Goal: Task Accomplishment & Management: Manage account settings

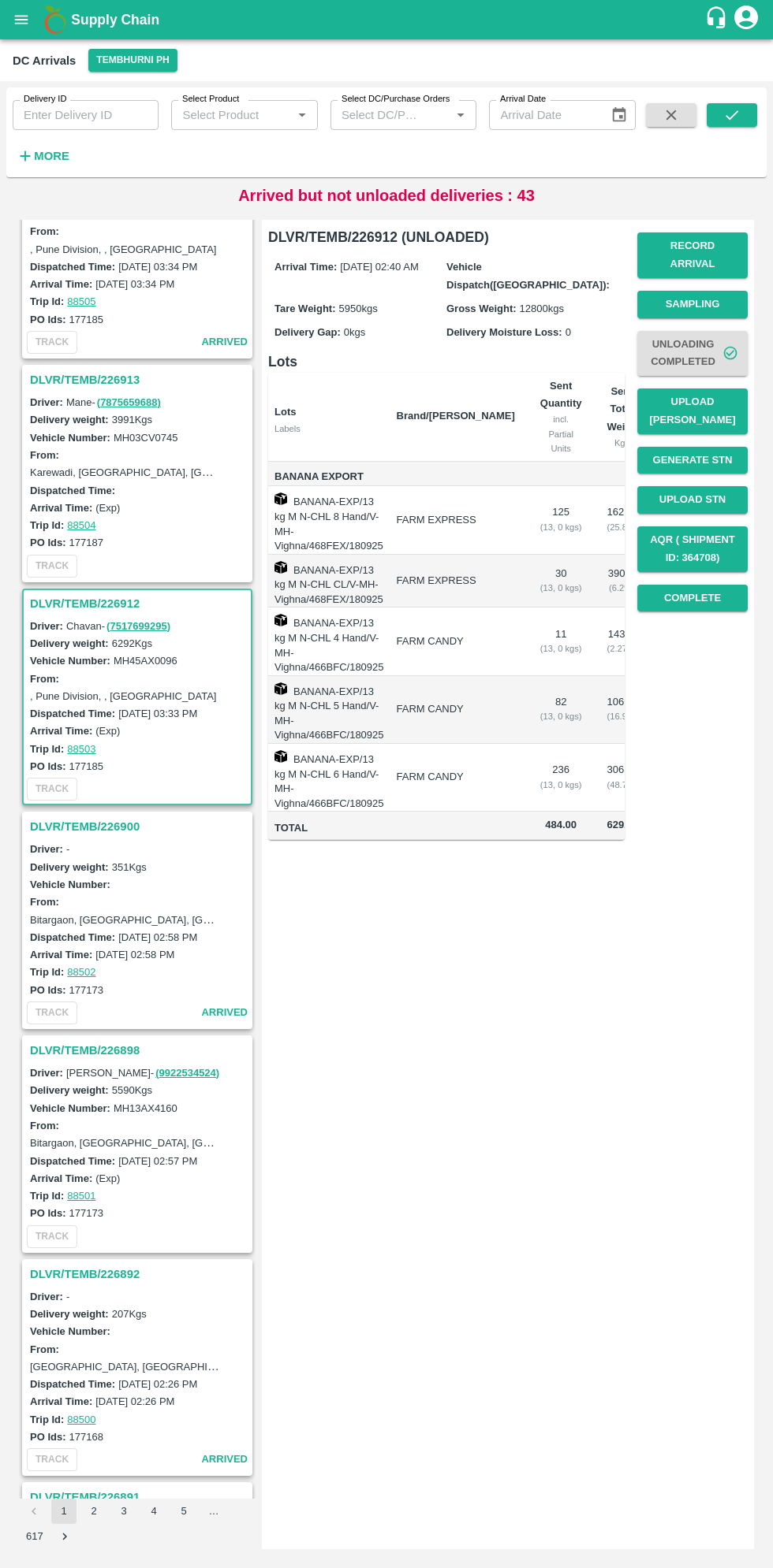
scroll to position [102, 0]
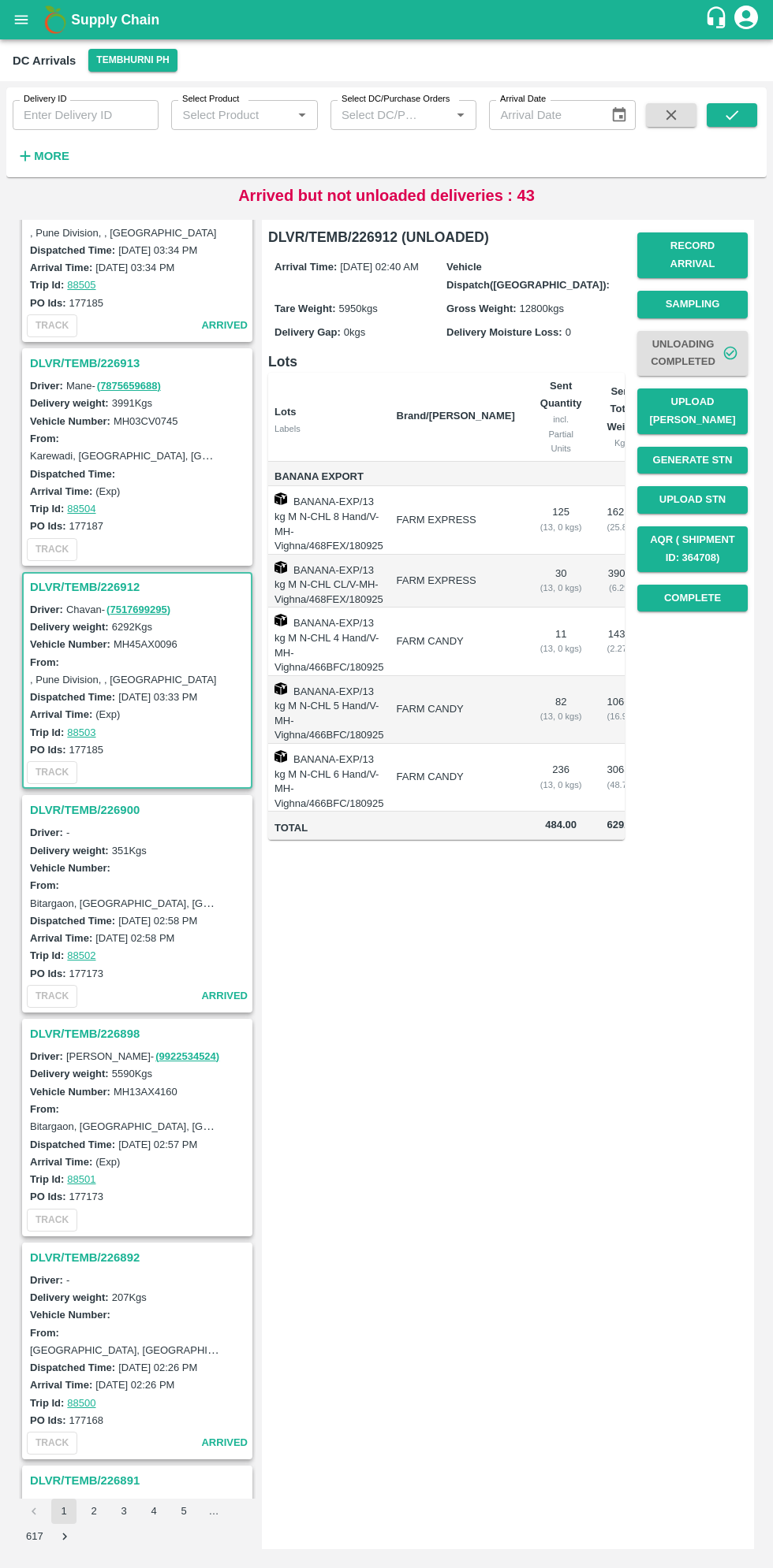
click at [156, 1053] on link "( 9922534524 )" at bounding box center [188, 1057] width 64 height 12
click at [79, 1034] on h3 "DLVR/TEMB/226898" at bounding box center [140, 1034] width 219 height 21
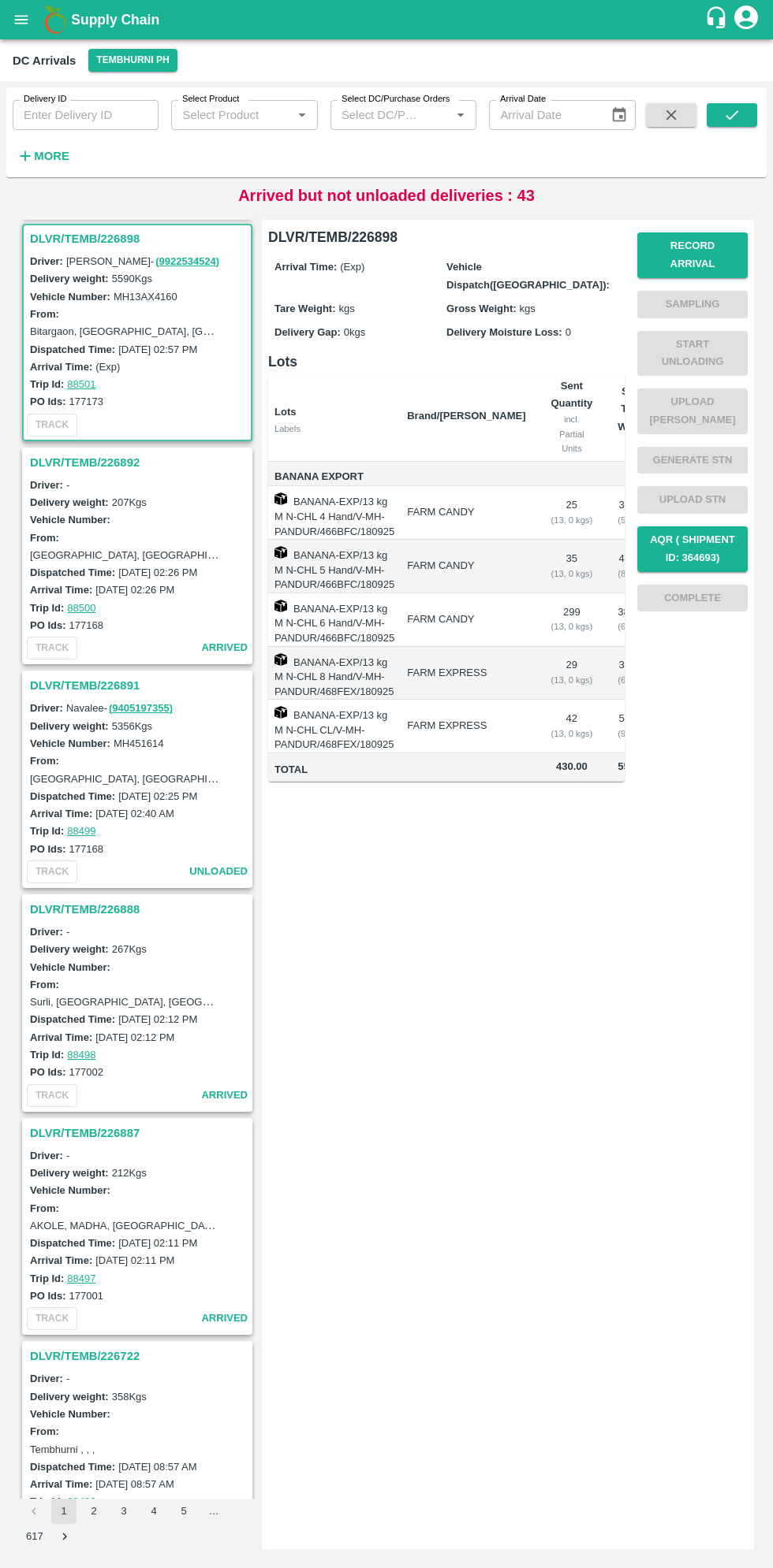
scroll to position [897, 0]
click at [703, 242] on button "Record Arrival" at bounding box center [692, 255] width 111 height 46
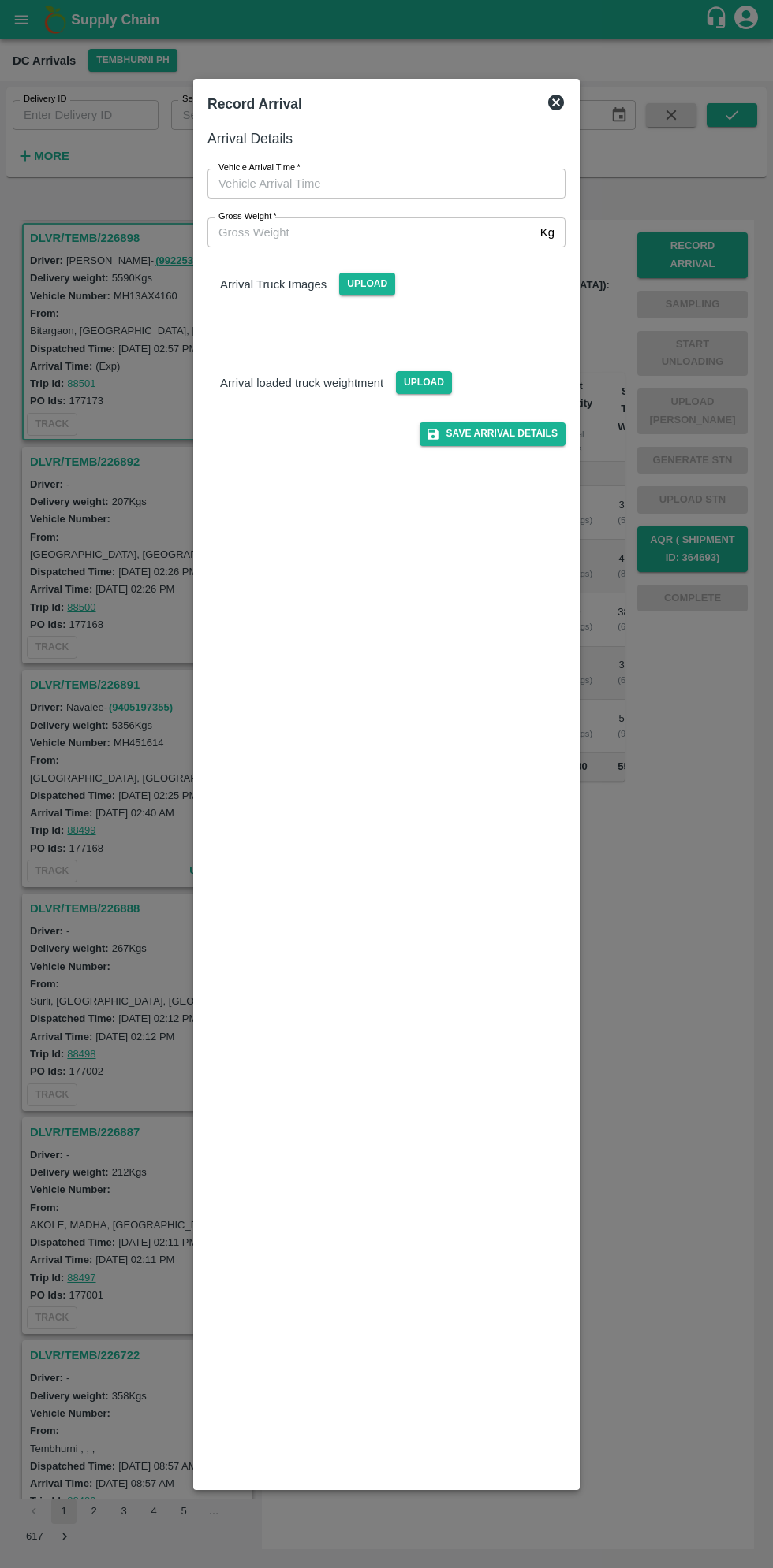
click at [297, 182] on input "Vehicle Arrival Time   *" at bounding box center [381, 183] width 347 height 30
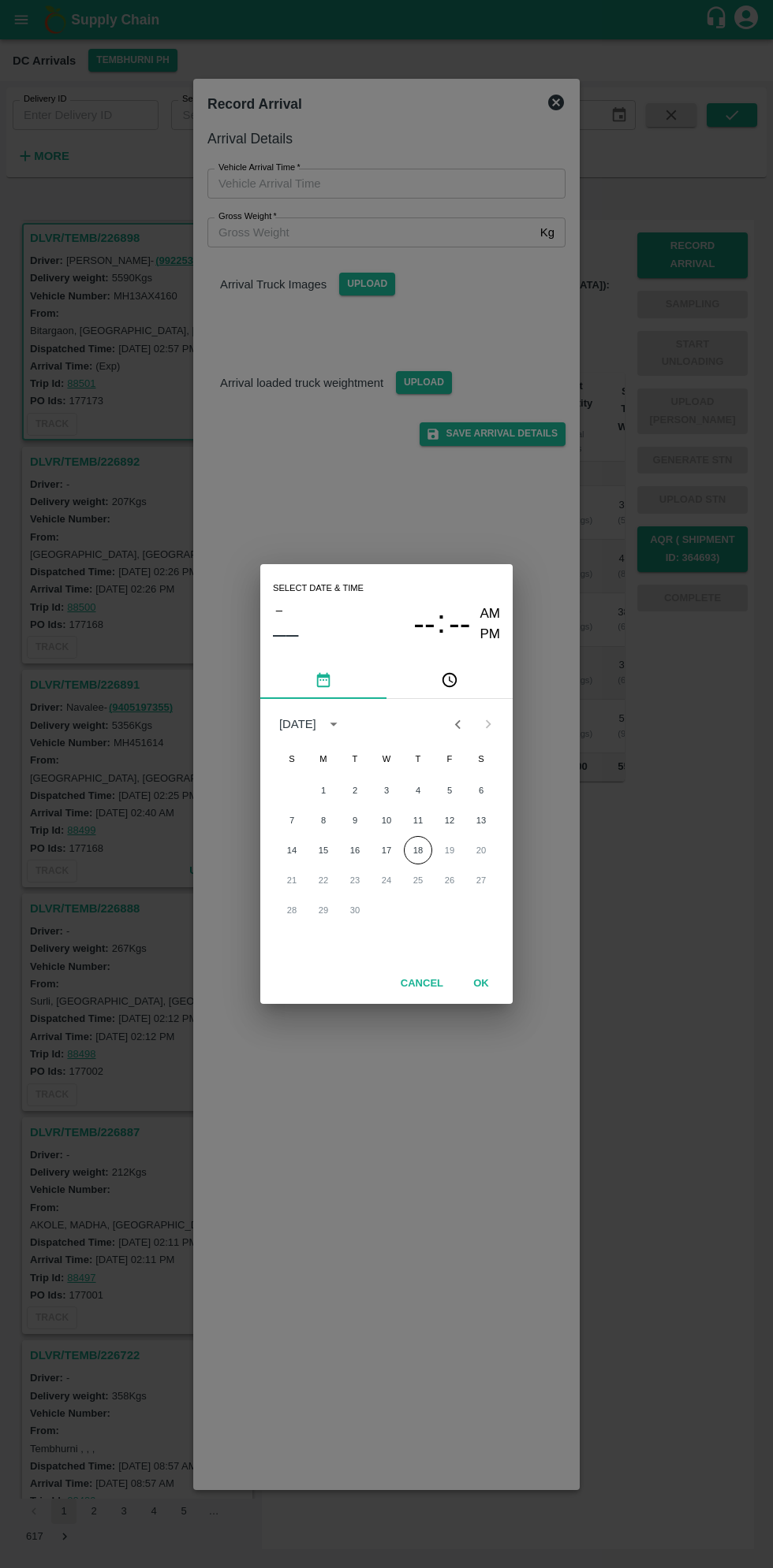
click at [450, 680] on icon "pick time" at bounding box center [449, 679] width 17 height 17
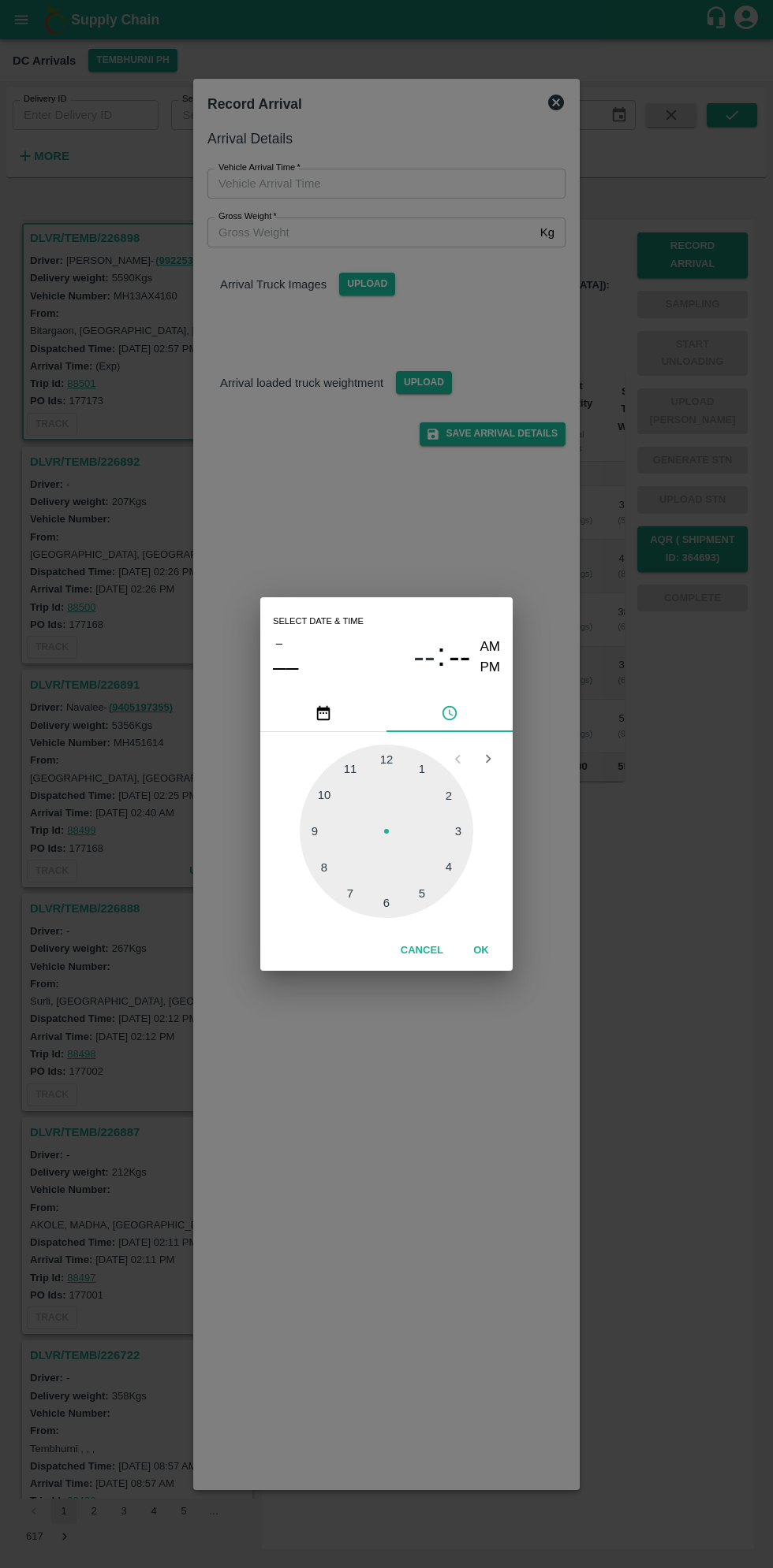
click at [457, 832] on div at bounding box center [386, 831] width 174 height 173
click at [337, 866] on div at bounding box center [386, 831] width 174 height 173
click at [329, 874] on div at bounding box center [386, 831] width 174 height 173
click at [332, 855] on div at bounding box center [386, 831] width 174 height 173
click at [330, 864] on div at bounding box center [386, 831] width 174 height 173
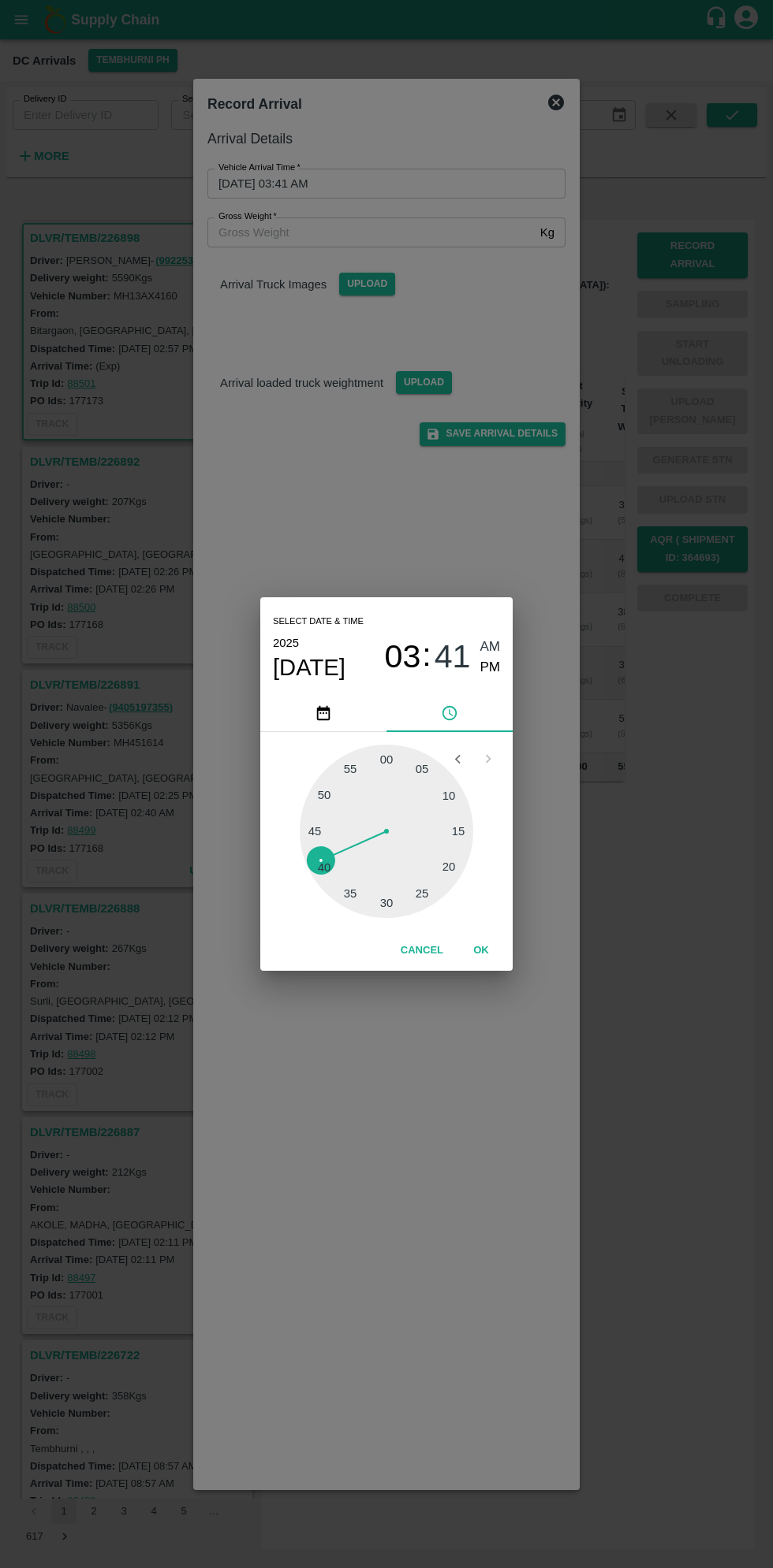
type input "[DATE] 03:40 AM"
click at [480, 950] on button "OK" at bounding box center [481, 951] width 51 height 28
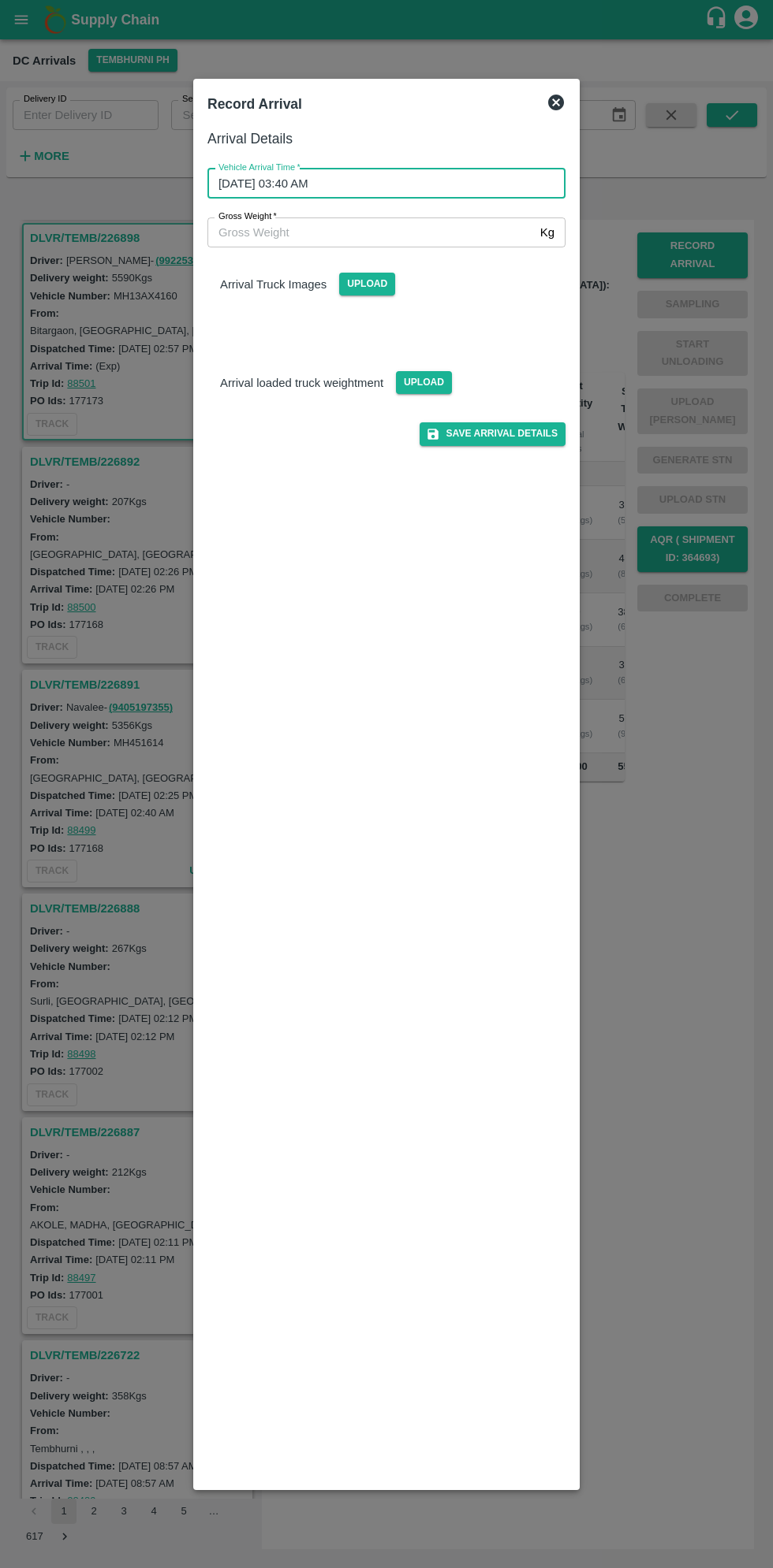
click at [279, 232] on input "Gross Weight   *" at bounding box center [370, 232] width 326 height 30
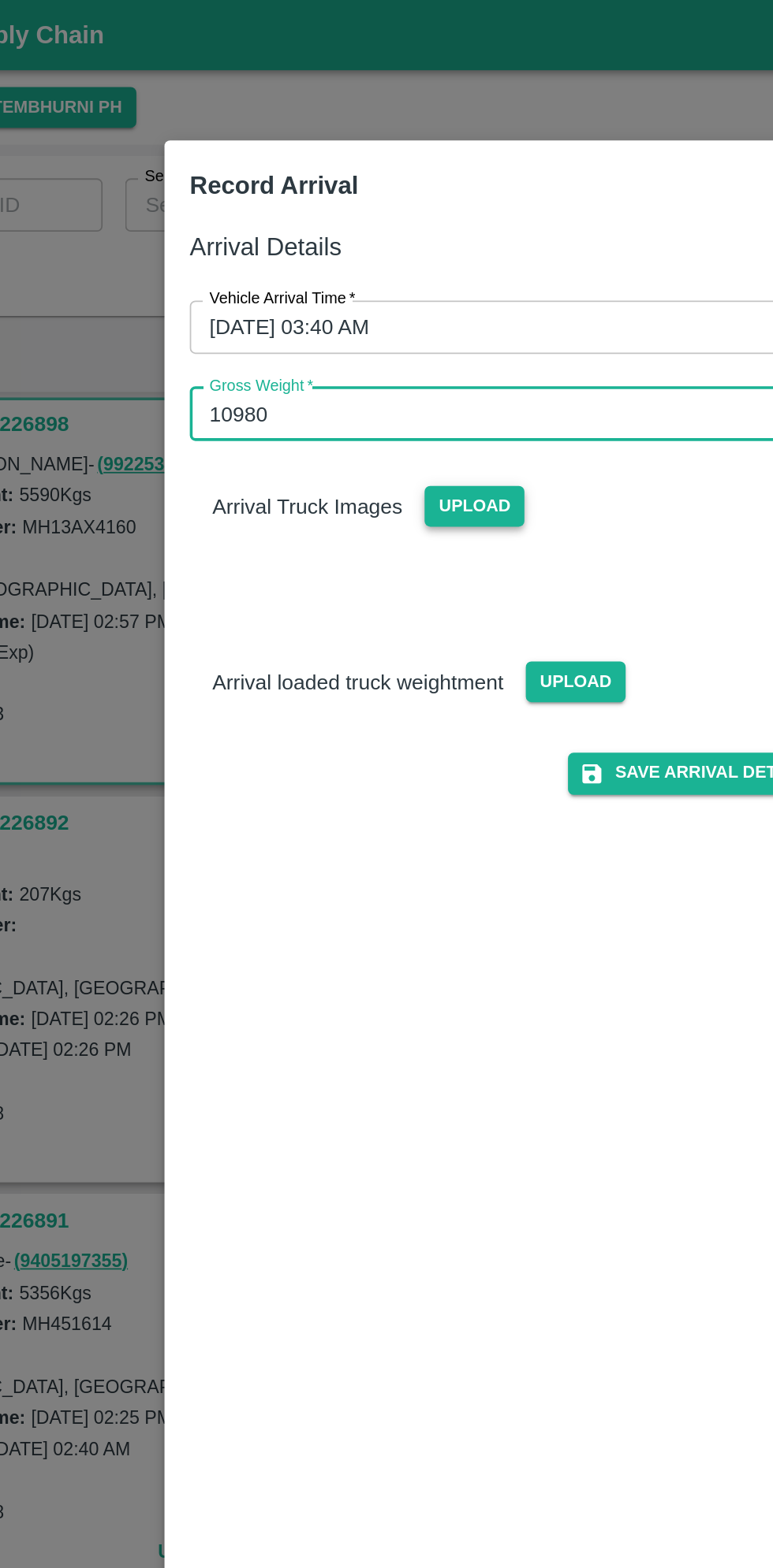
type input "10980"
click at [359, 284] on span "Upload" at bounding box center [367, 283] width 56 height 23
click at [0, 0] on input "Upload" at bounding box center [0, 0] width 0 height 0
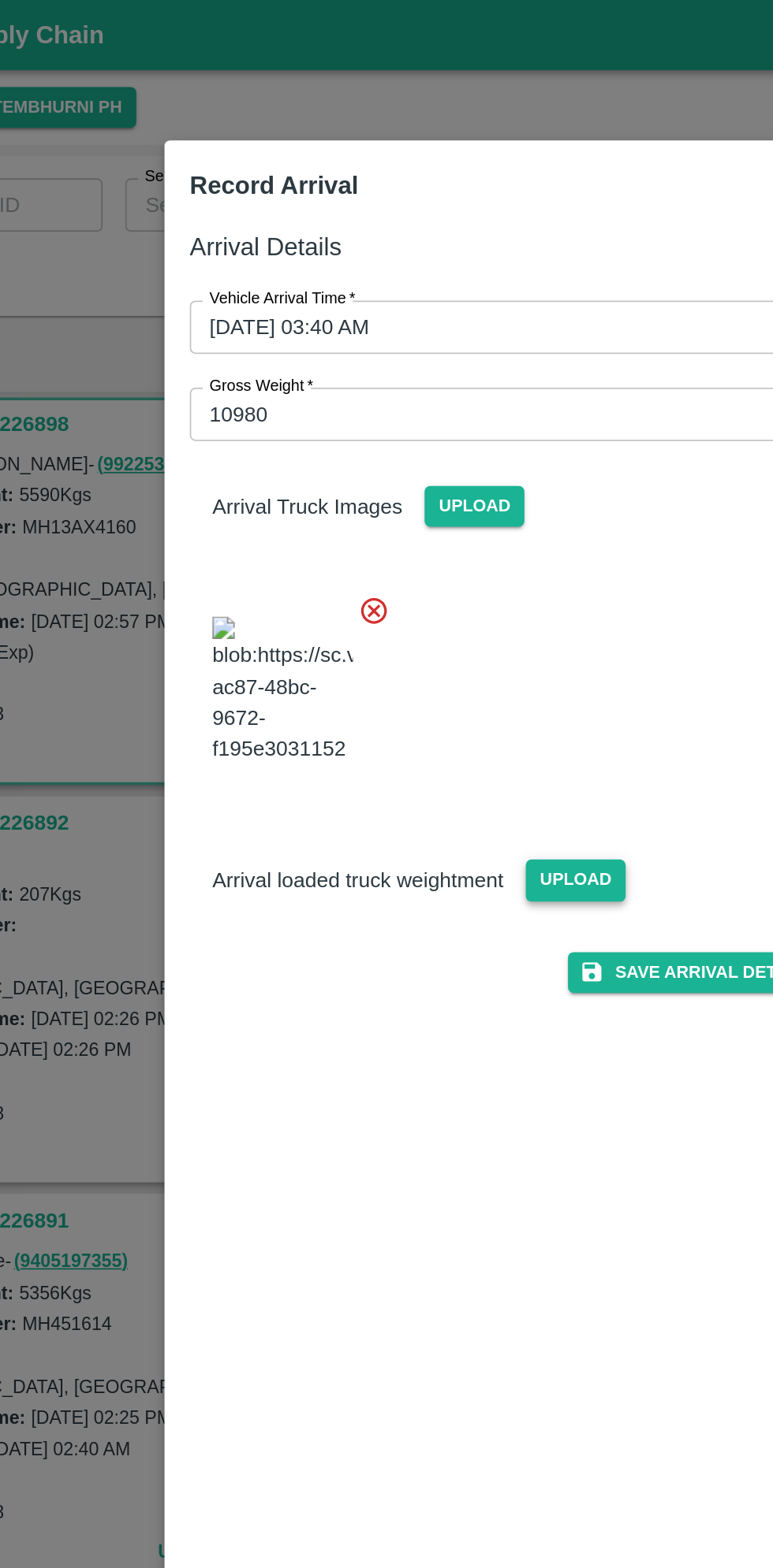
click at [433, 505] on span "Upload" at bounding box center [424, 493] width 56 height 23
click at [0, 0] on input "Upload" at bounding box center [0, 0] width 0 height 0
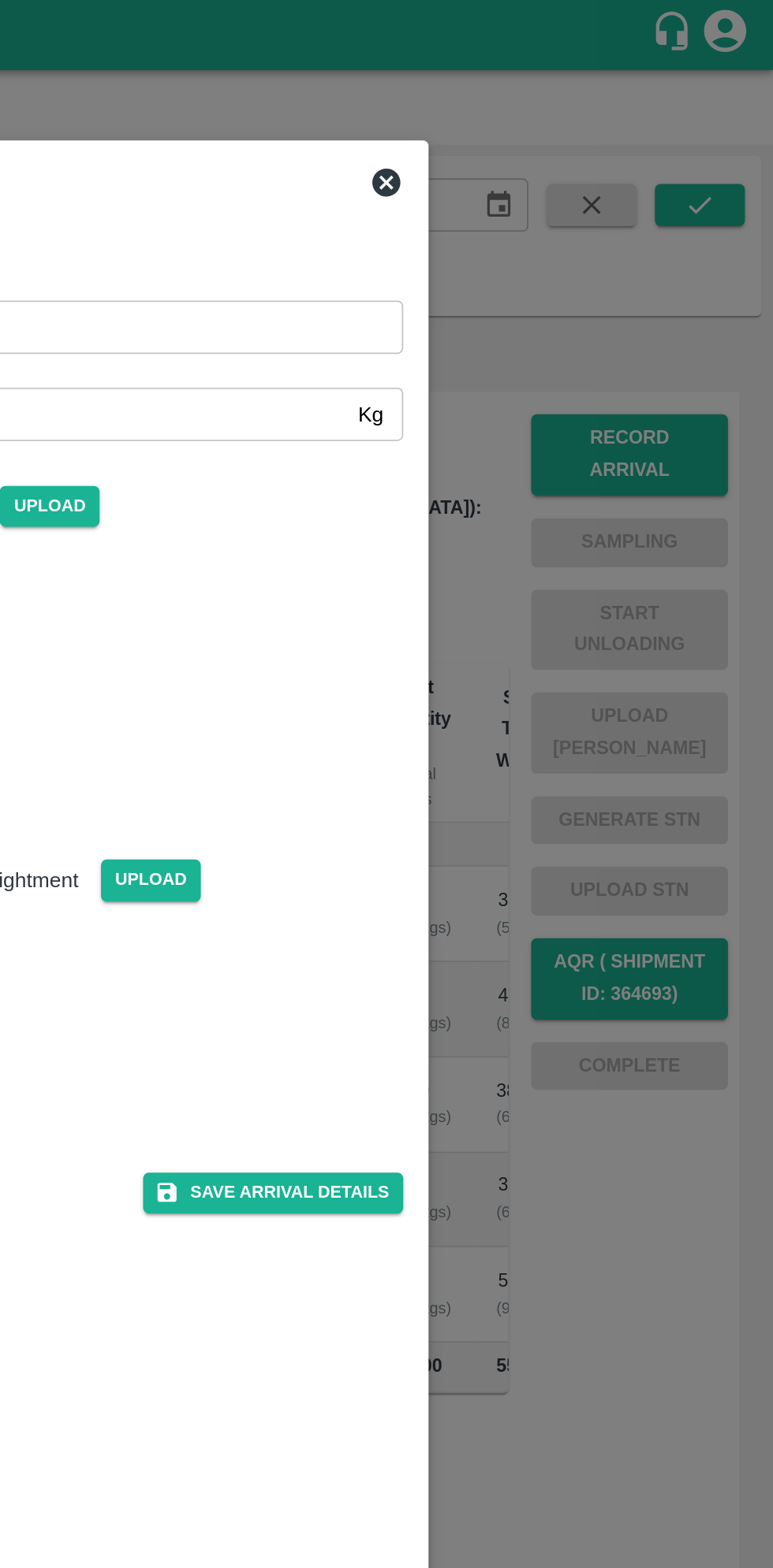
click at [563, 103] on icon at bounding box center [556, 103] width 16 height 16
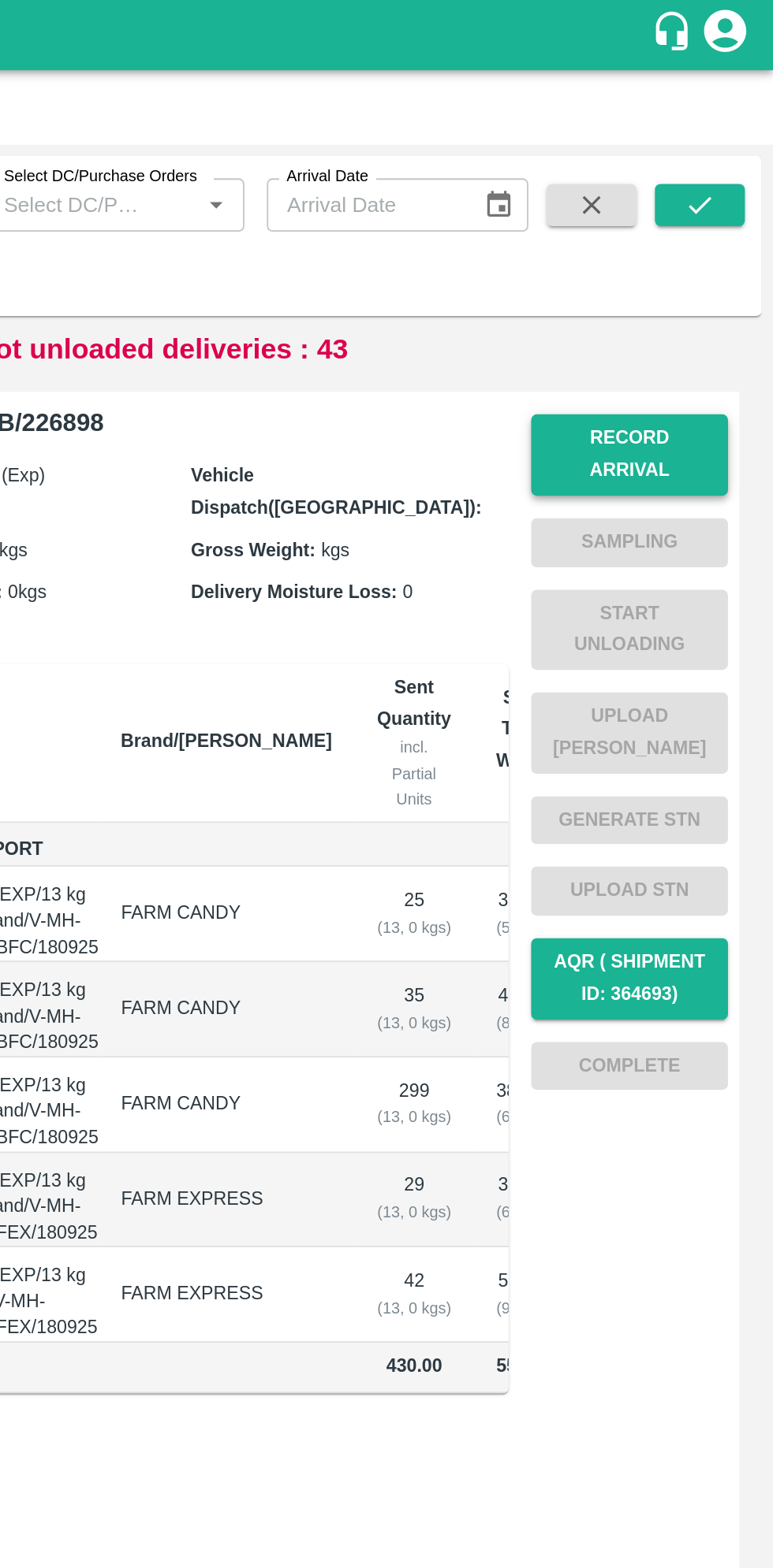
click at [732, 236] on button "Record Arrival" at bounding box center [692, 255] width 111 height 46
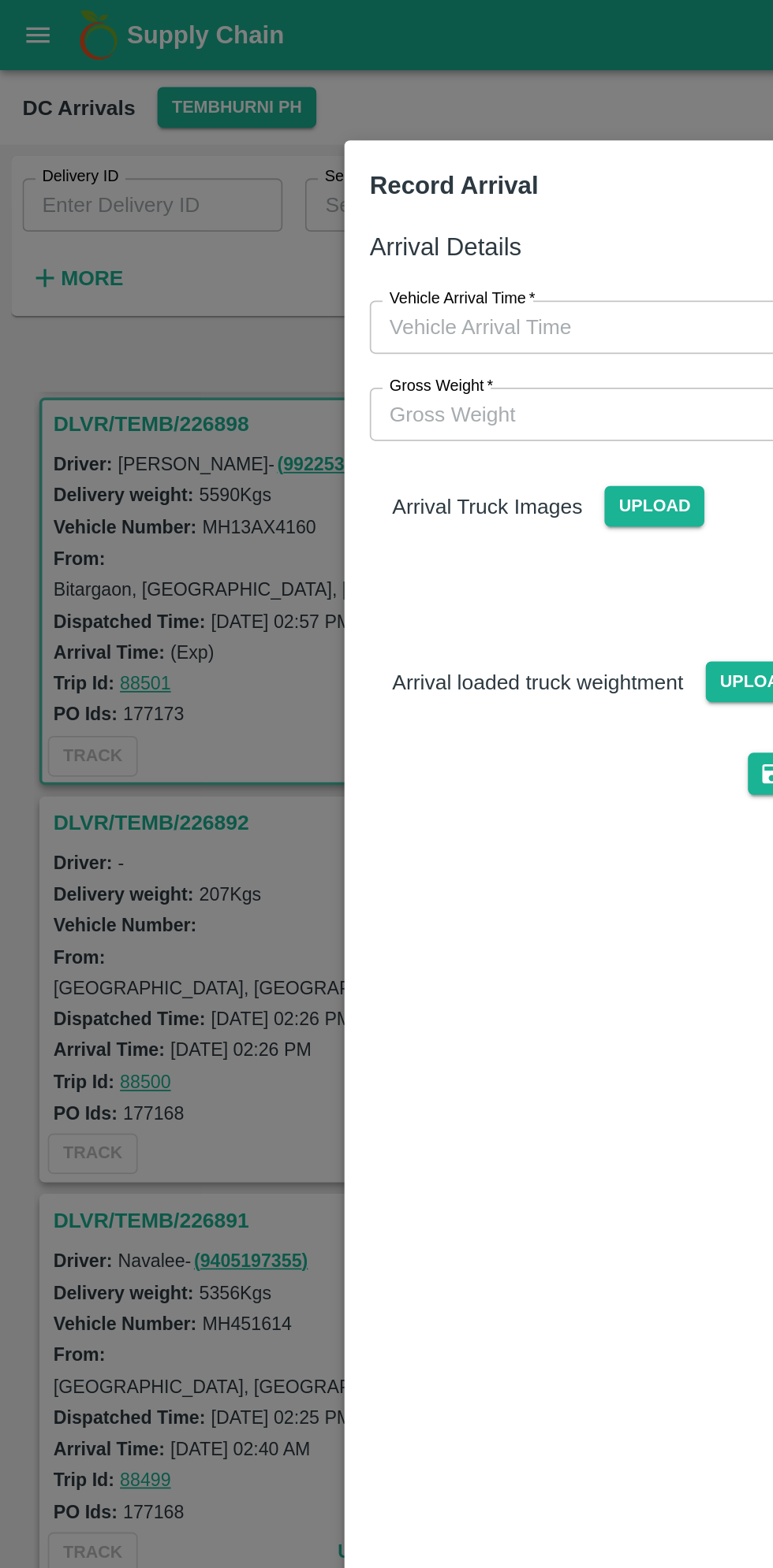
click at [258, 184] on input "Vehicle Arrival Time   *" at bounding box center [381, 183] width 347 height 30
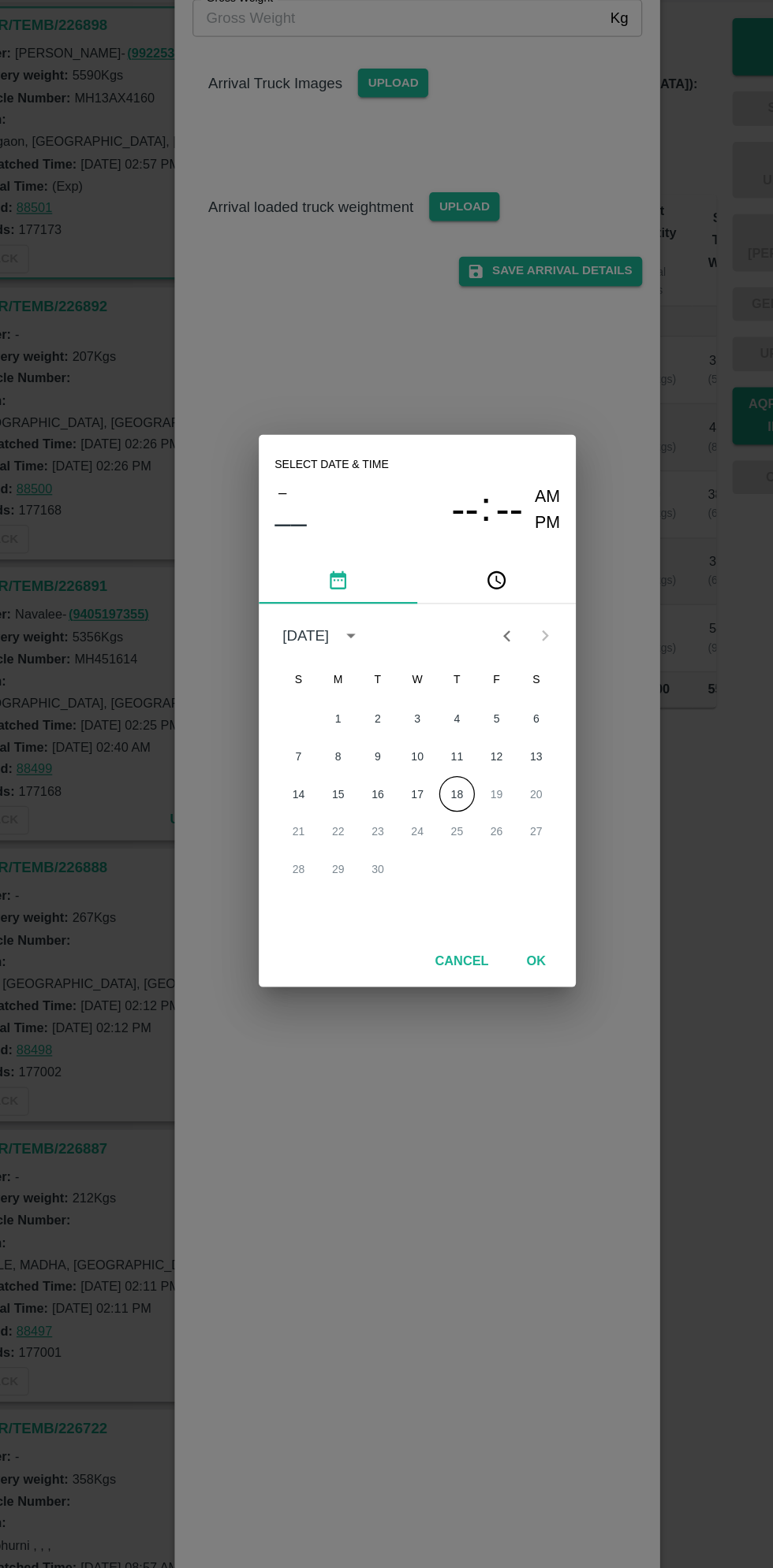
click at [485, 986] on button "OK" at bounding box center [481, 984] width 51 height 28
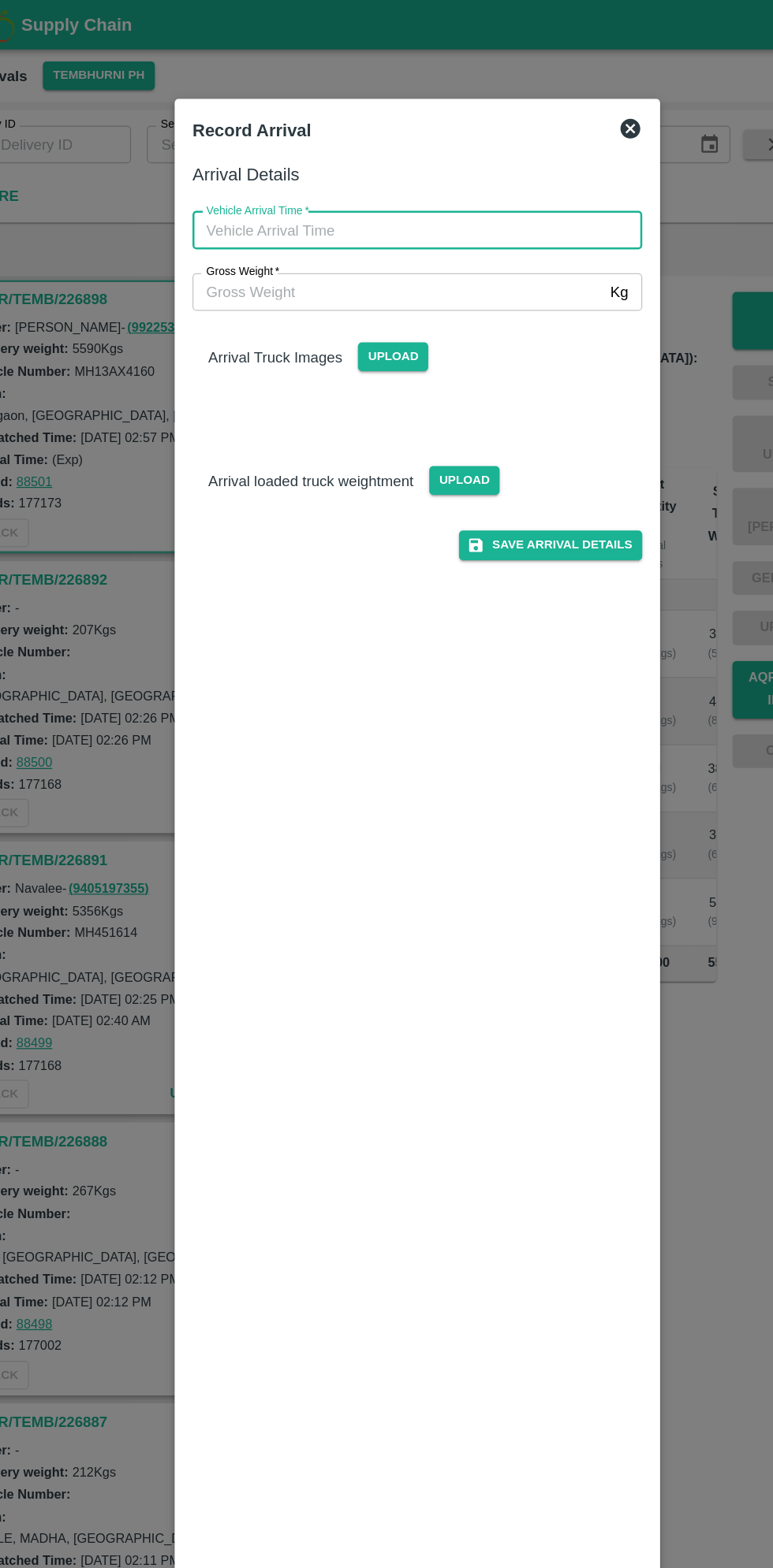
click at [280, 177] on input "Vehicle Arrival Time   *" at bounding box center [381, 183] width 347 height 30
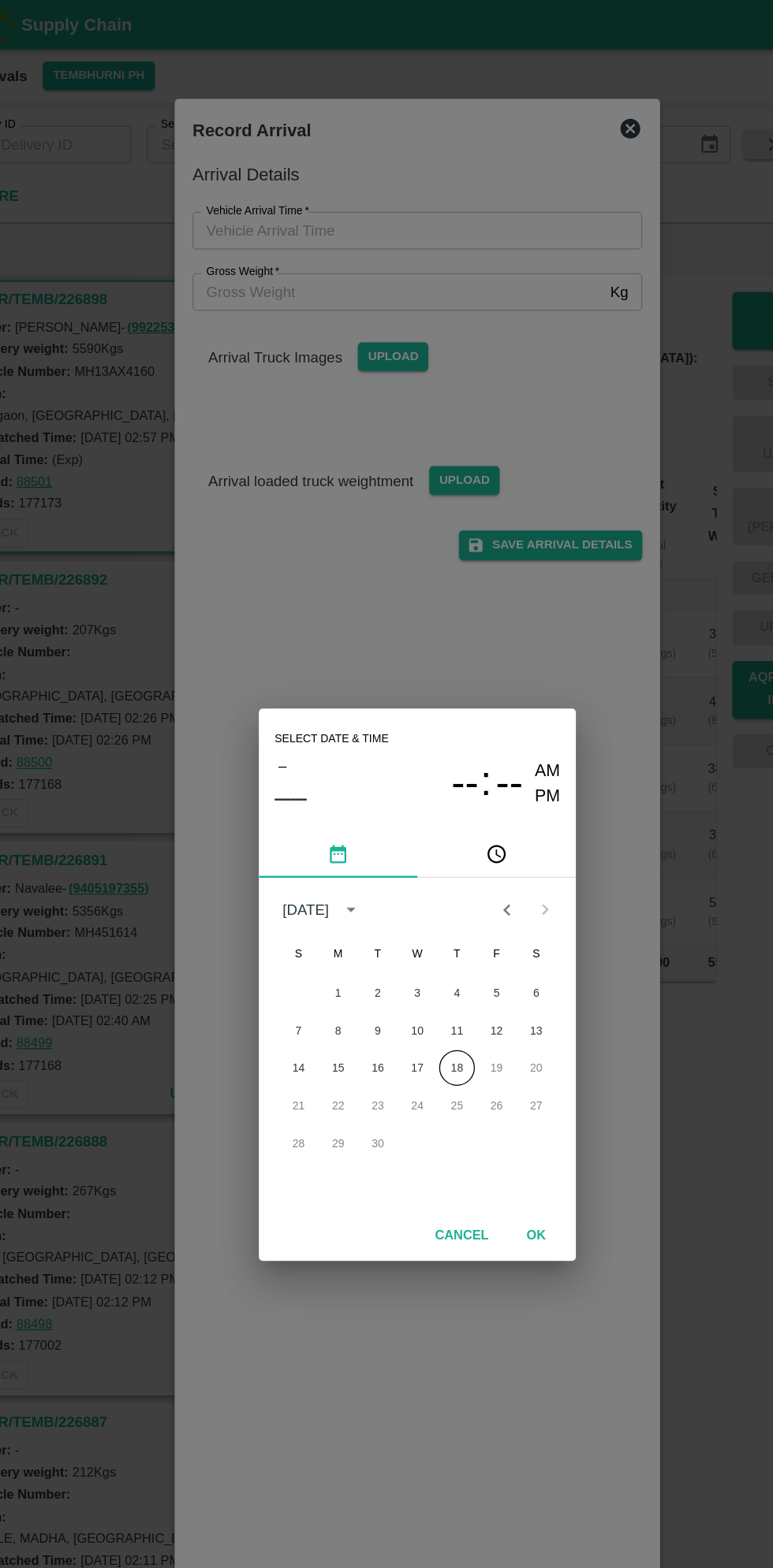
click at [461, 679] on button "pick time" at bounding box center [449, 680] width 126 height 38
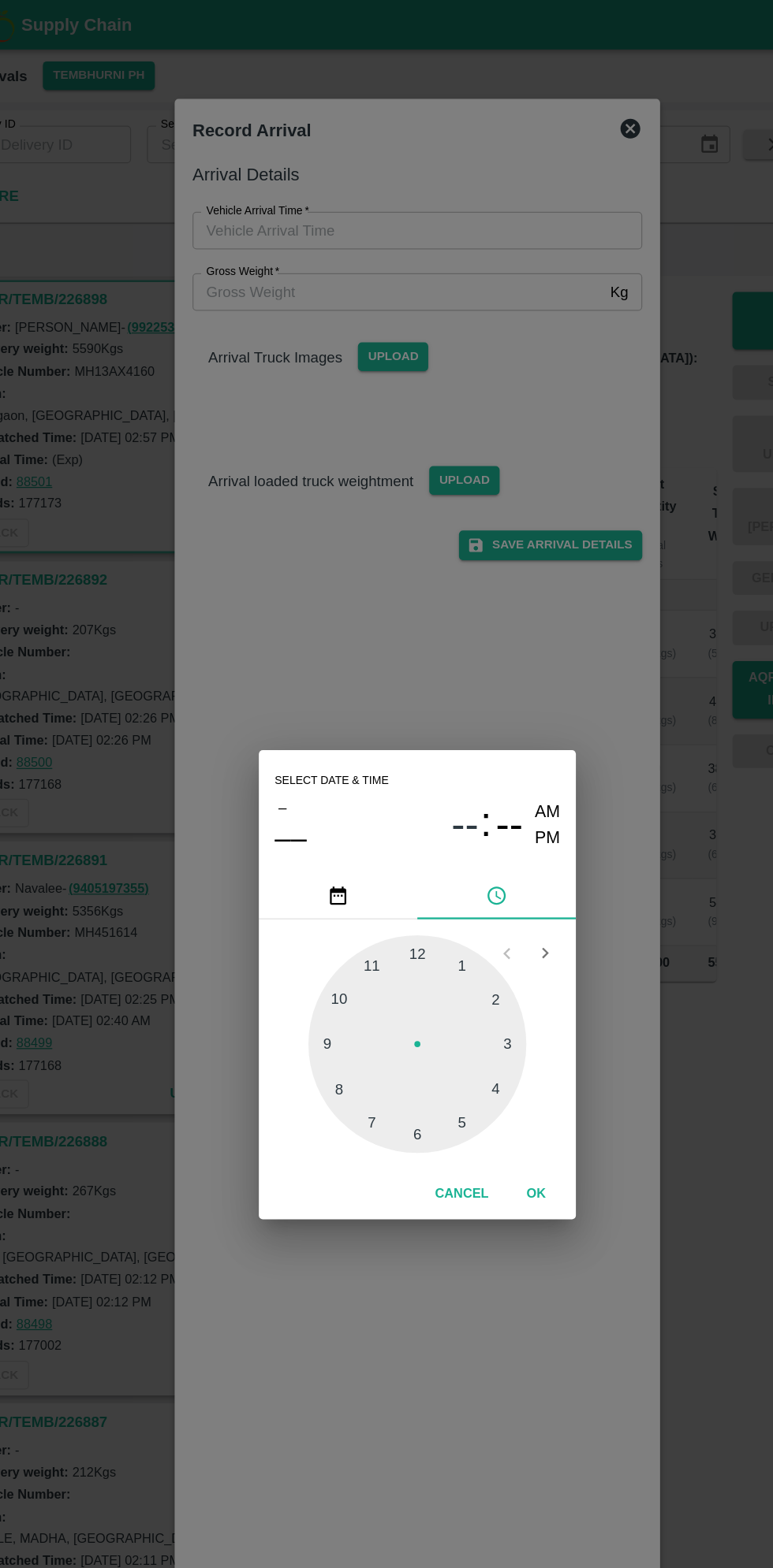
click at [455, 822] on div at bounding box center [386, 831] width 174 height 173
click at [328, 874] on div at bounding box center [386, 831] width 174 height 173
click at [318, 863] on div at bounding box center [386, 831] width 174 height 173
click at [318, 871] on div at bounding box center [386, 831] width 174 height 173
type input "[DATE] 03:40 AM"
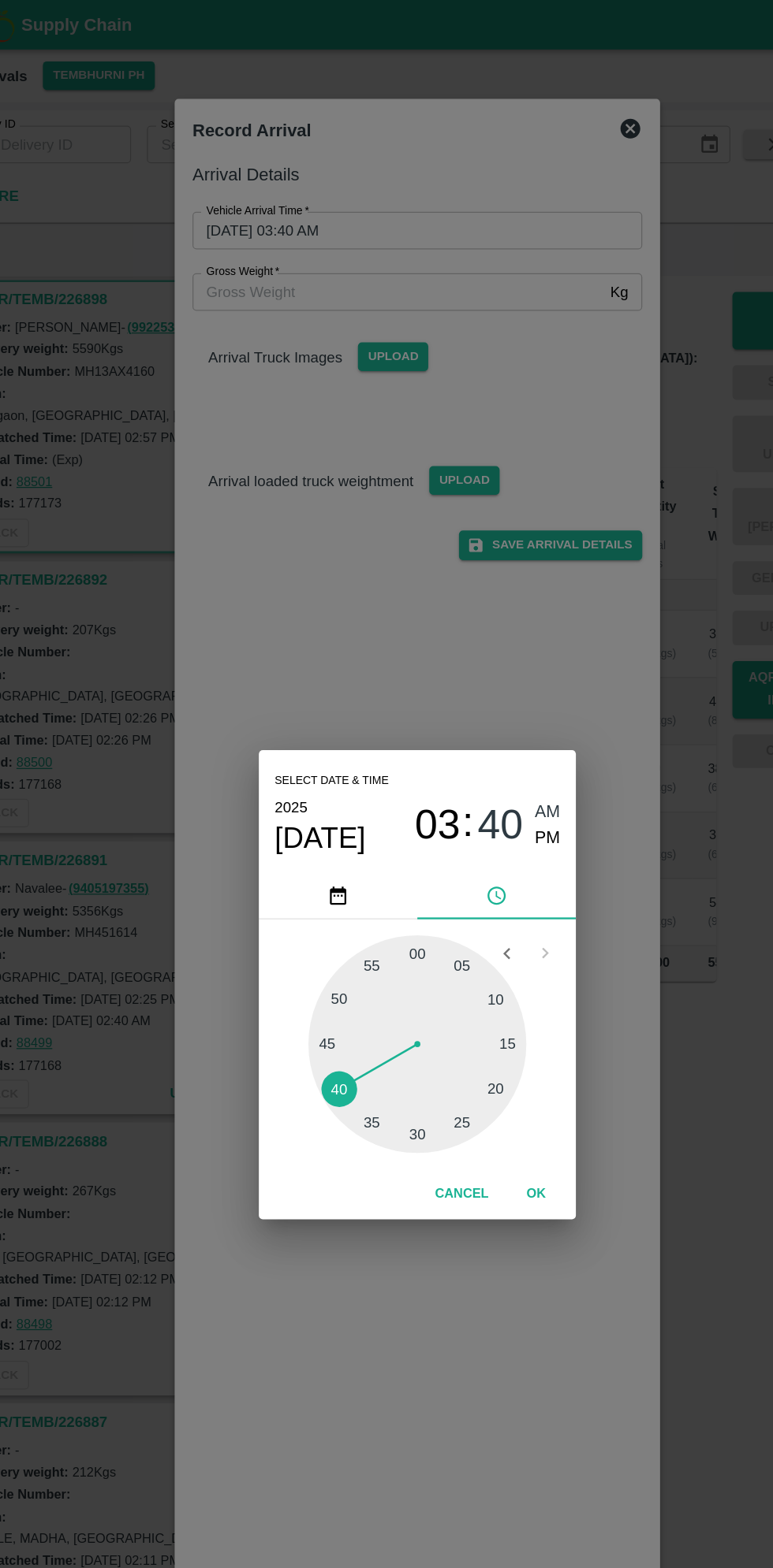
click at [480, 950] on button "OK" at bounding box center [481, 951] width 51 height 28
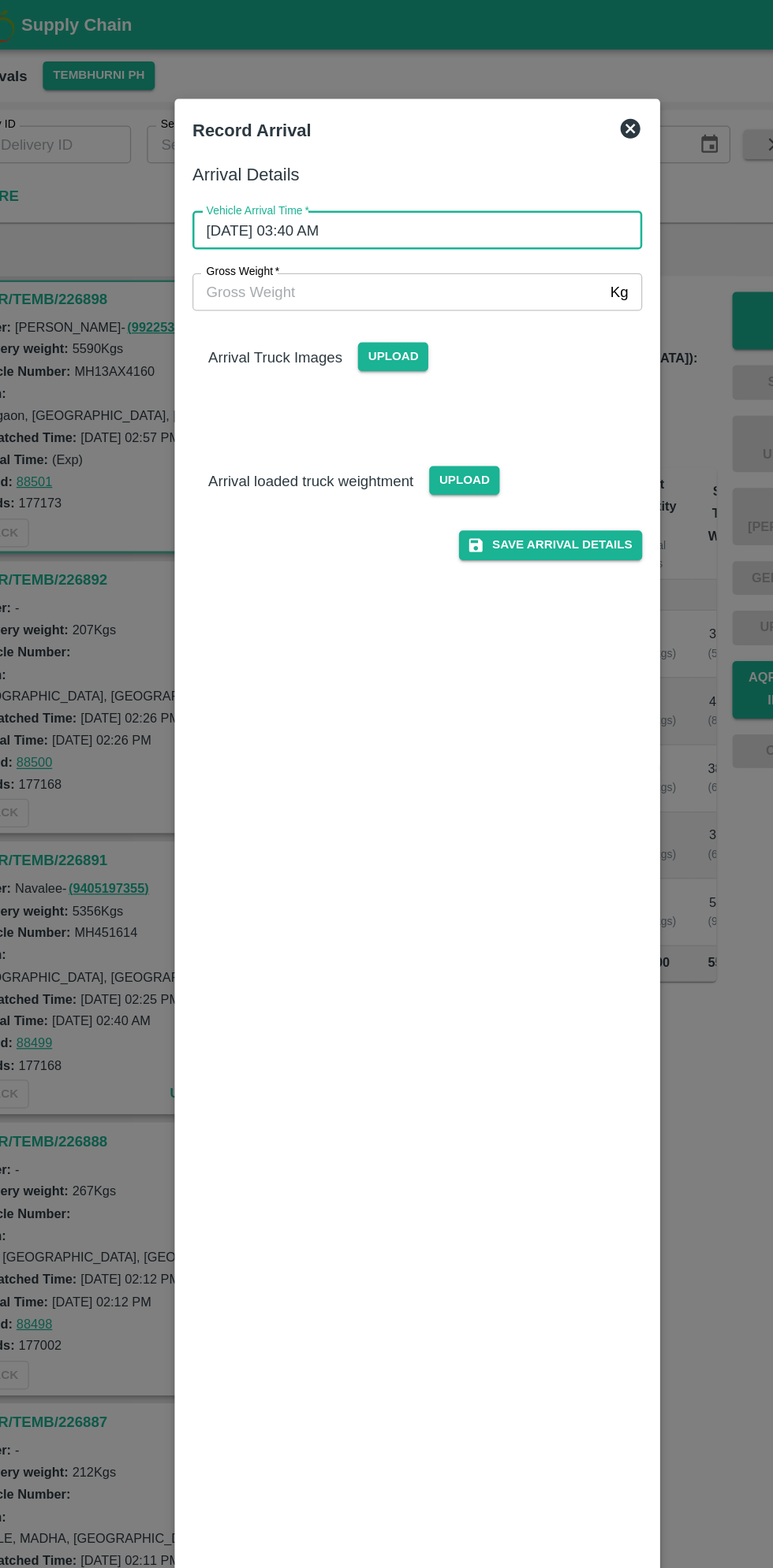
click at [278, 237] on input "Gross Weight   *" at bounding box center [370, 232] width 326 height 30
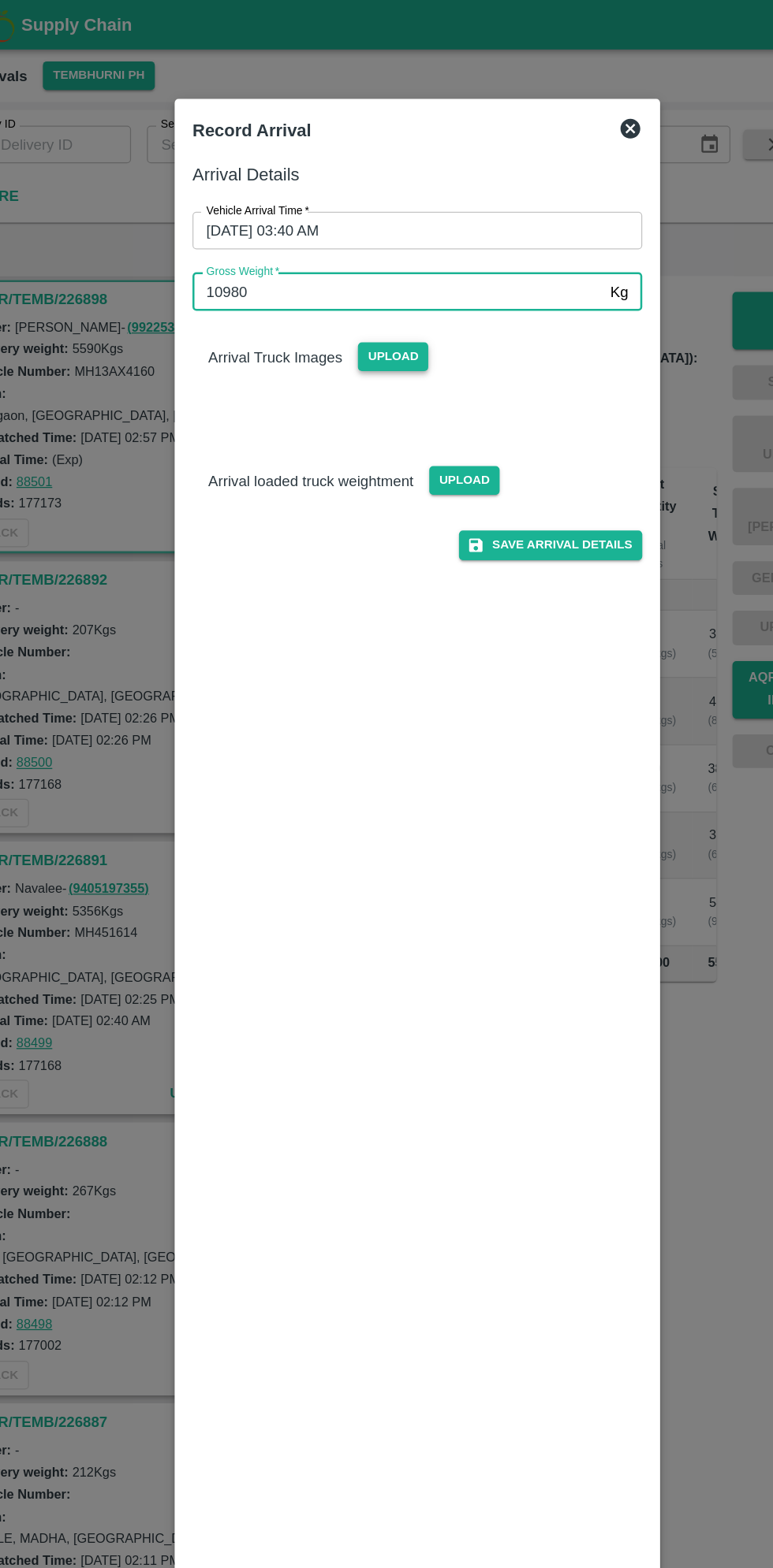
type input "10980"
click at [364, 284] on span "Upload" at bounding box center [367, 283] width 56 height 23
click at [0, 0] on input "Upload" at bounding box center [0, 0] width 0 height 0
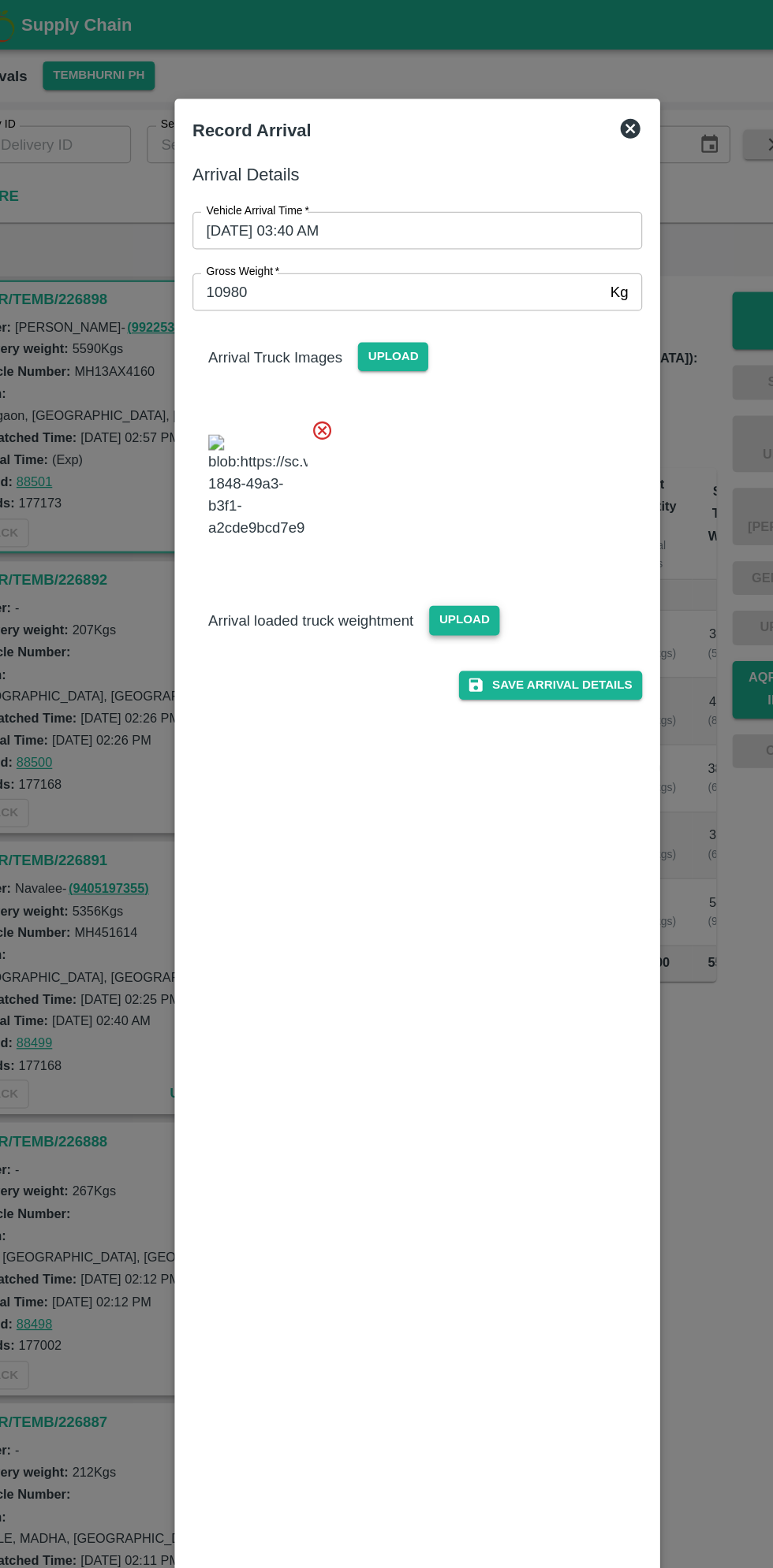
click at [425, 505] on span "Upload" at bounding box center [424, 493] width 56 height 23
click at [0, 0] on input "Upload" at bounding box center [0, 0] width 0 height 0
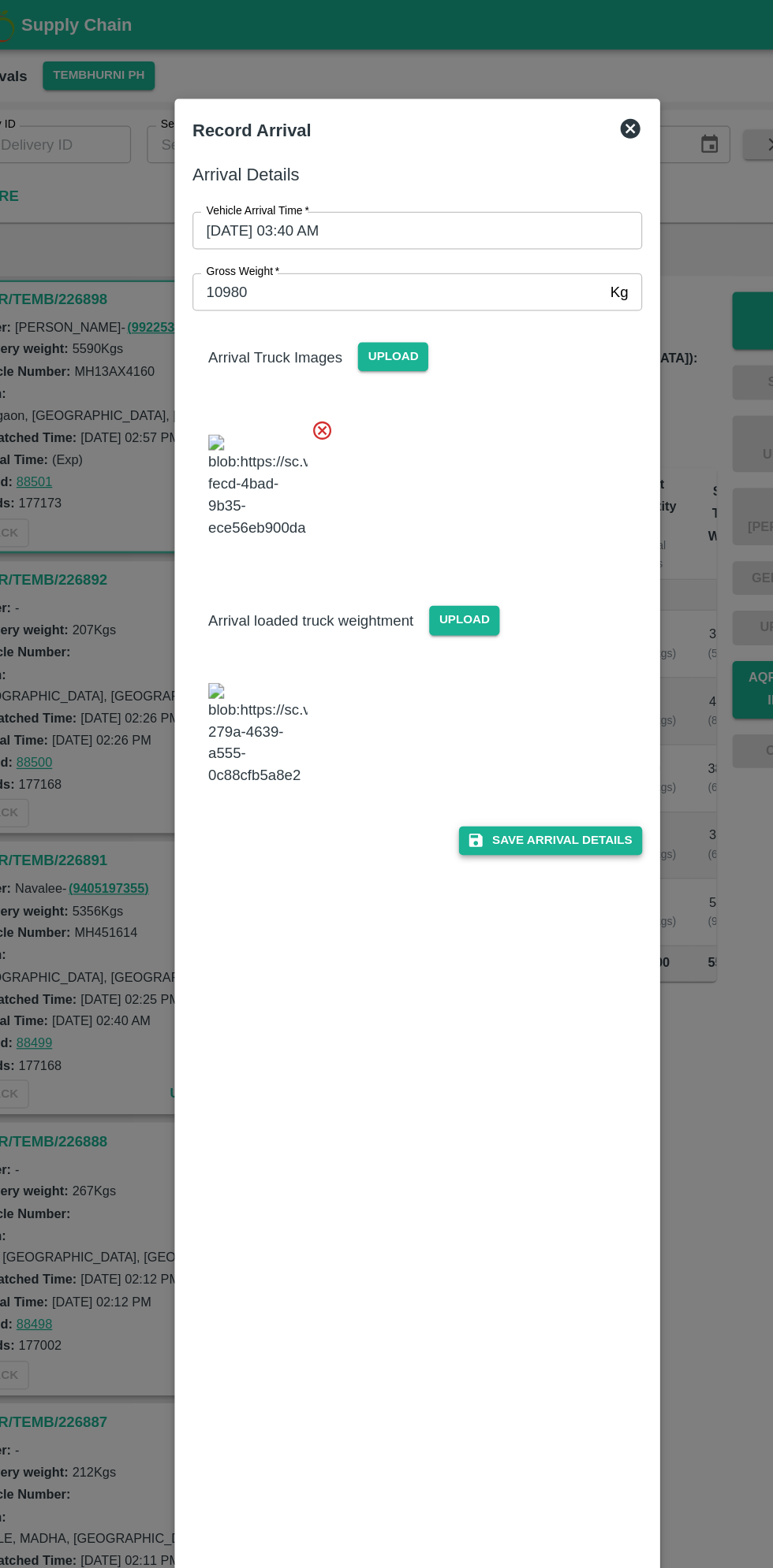
click at [510, 681] on button "Save Arrival Details" at bounding box center [493, 669] width 146 height 23
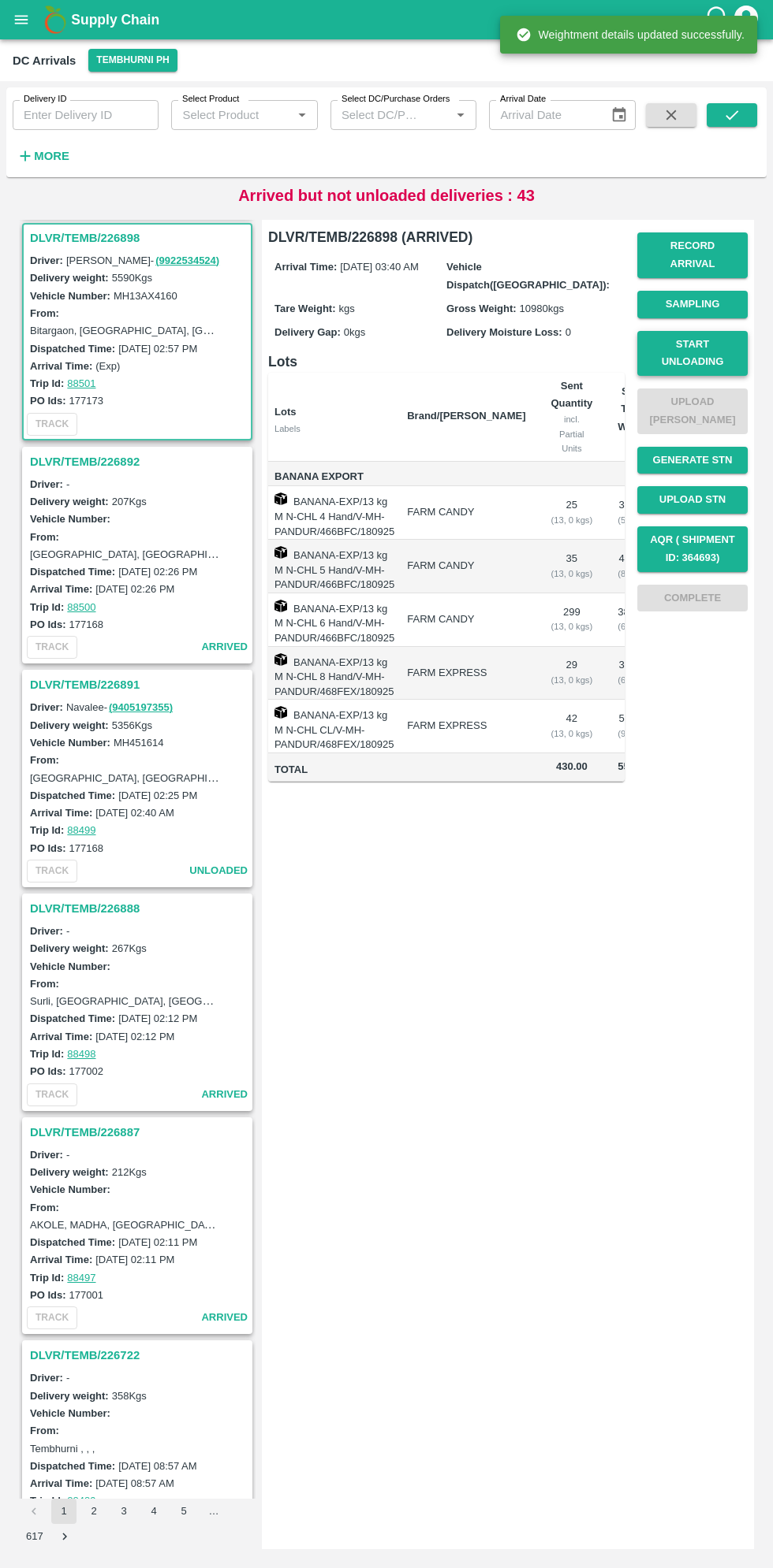
click at [714, 350] on button "Start Unloading" at bounding box center [692, 354] width 111 height 46
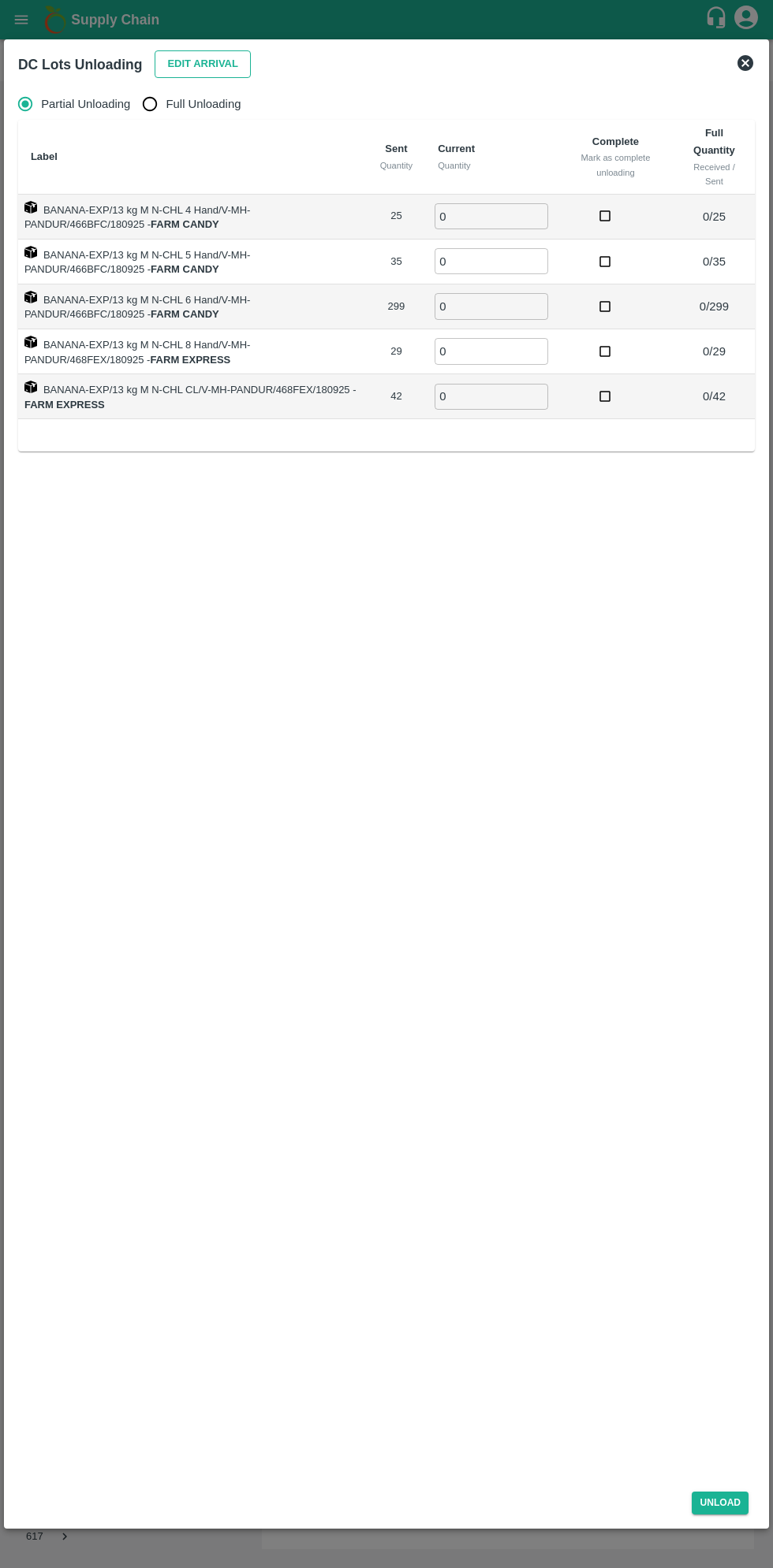
click at [215, 54] on button "Edit Arrival" at bounding box center [202, 65] width 96 height 28
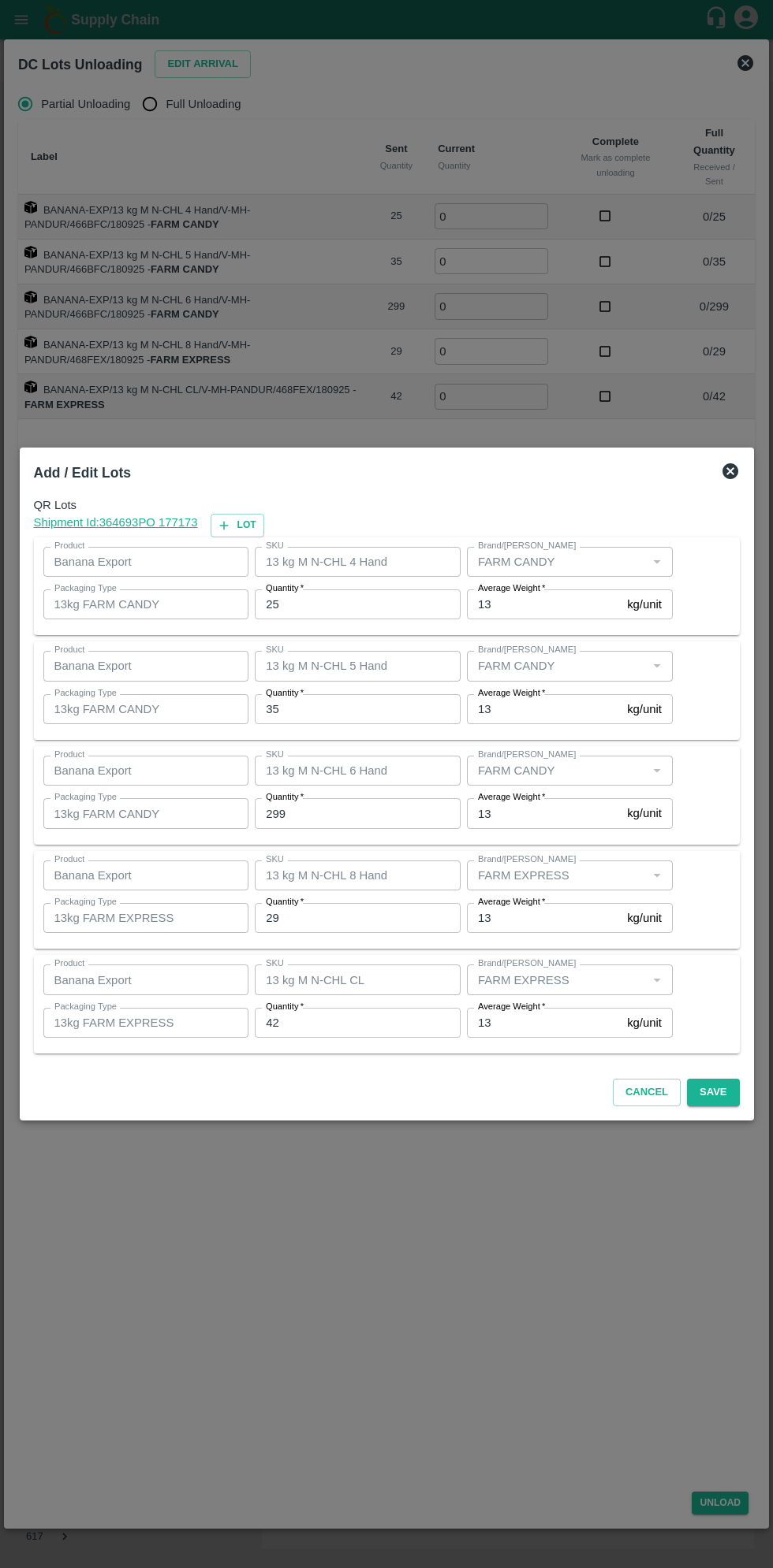
click at [323, 611] on input "25" at bounding box center [357, 604] width 205 height 30
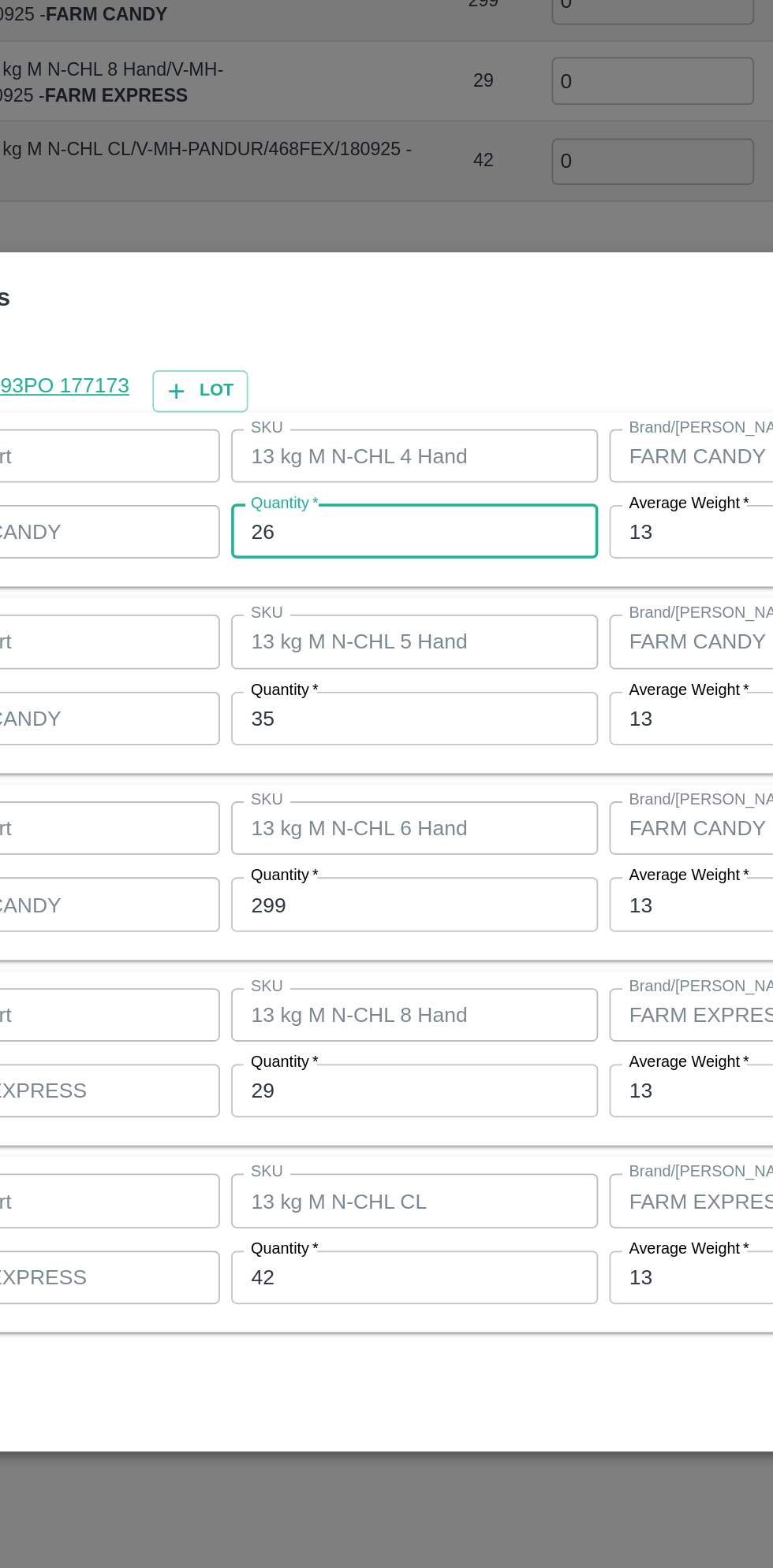
type input "26"
click at [295, 703] on input "35" at bounding box center [357, 709] width 205 height 30
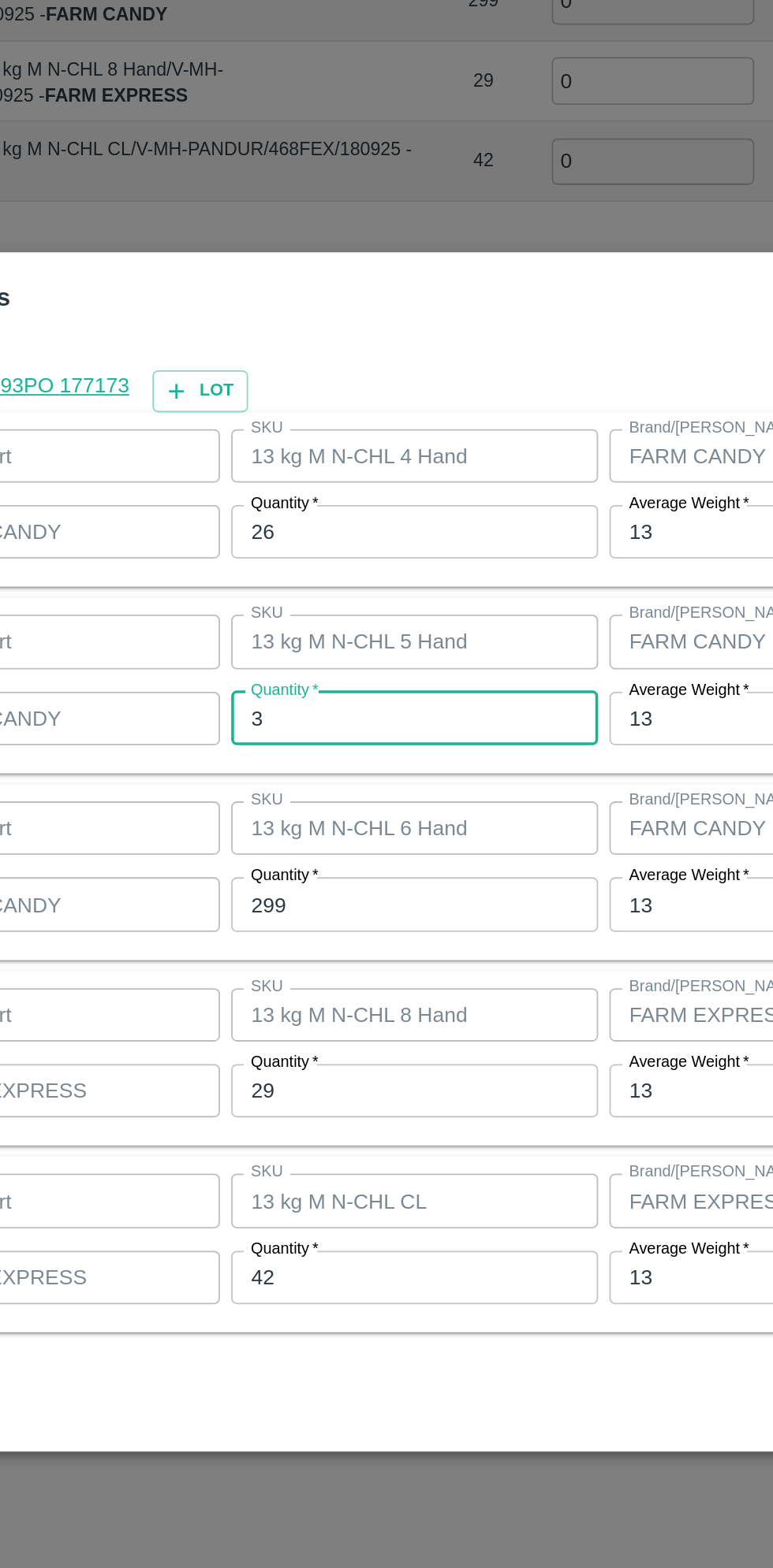
type input "35"
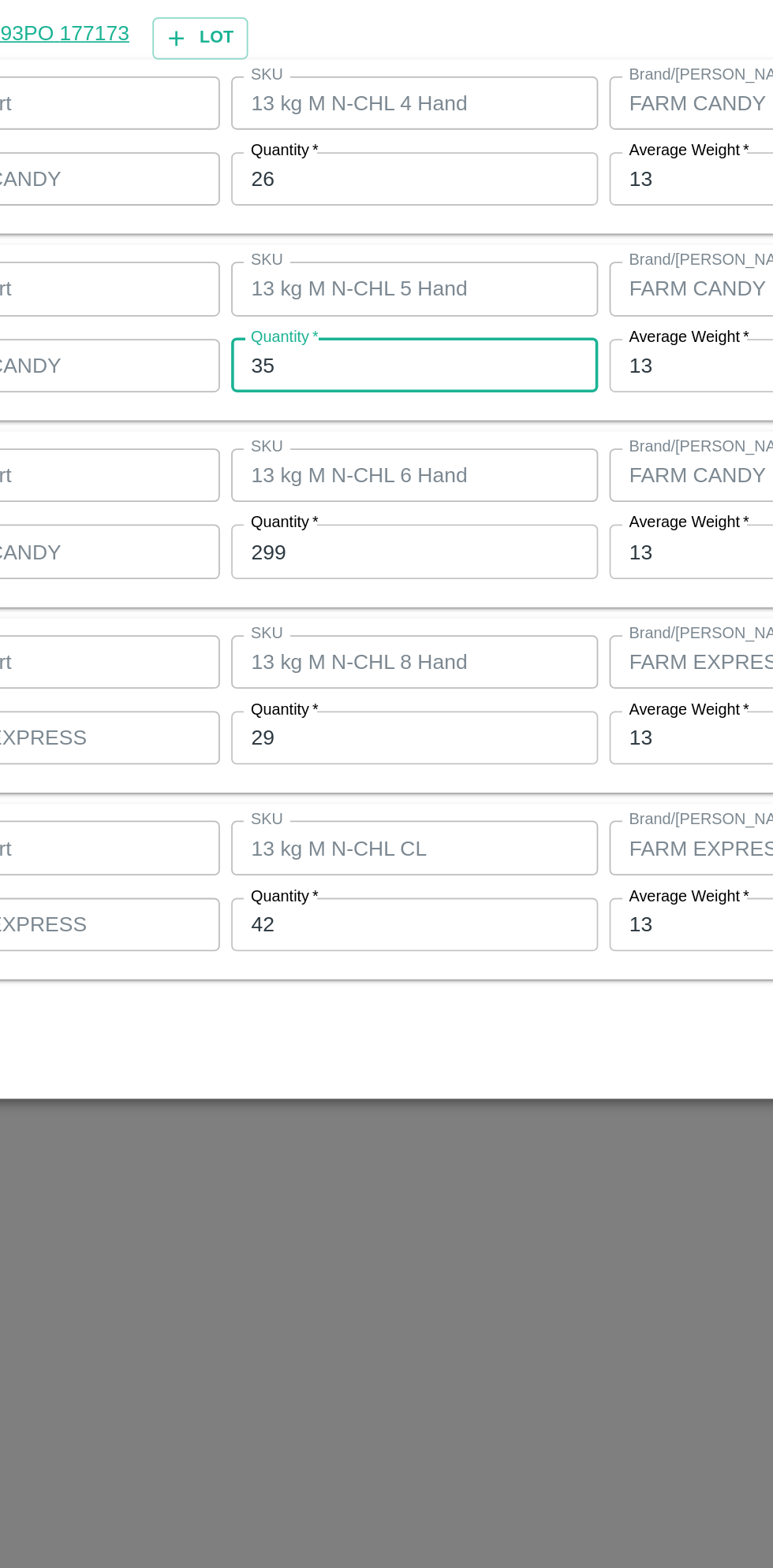
click at [293, 919] on input "29" at bounding box center [357, 918] width 205 height 30
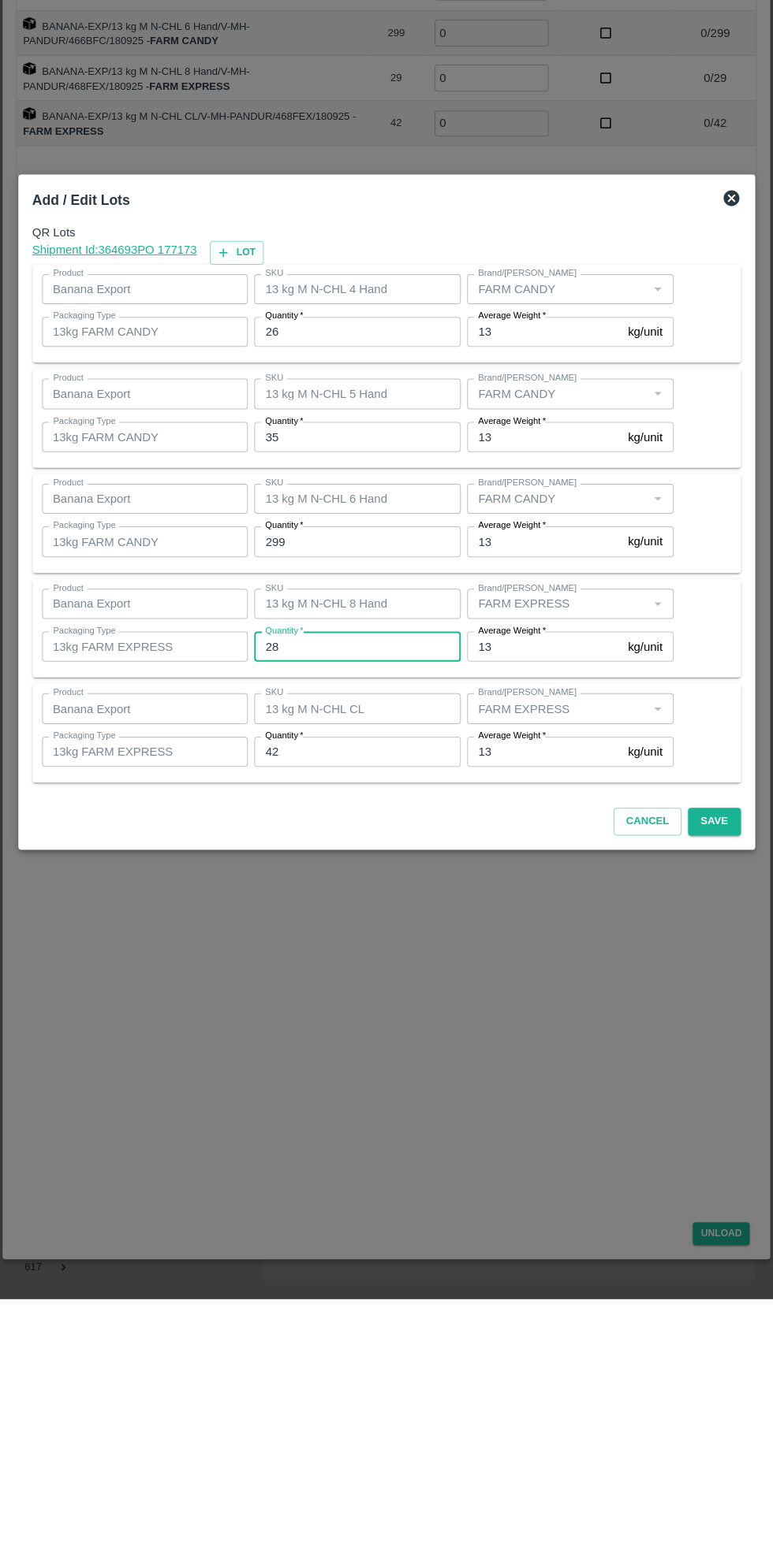
type input "28"
click at [742, 1090] on div "Cancel Save" at bounding box center [387, 1089] width 718 height 47
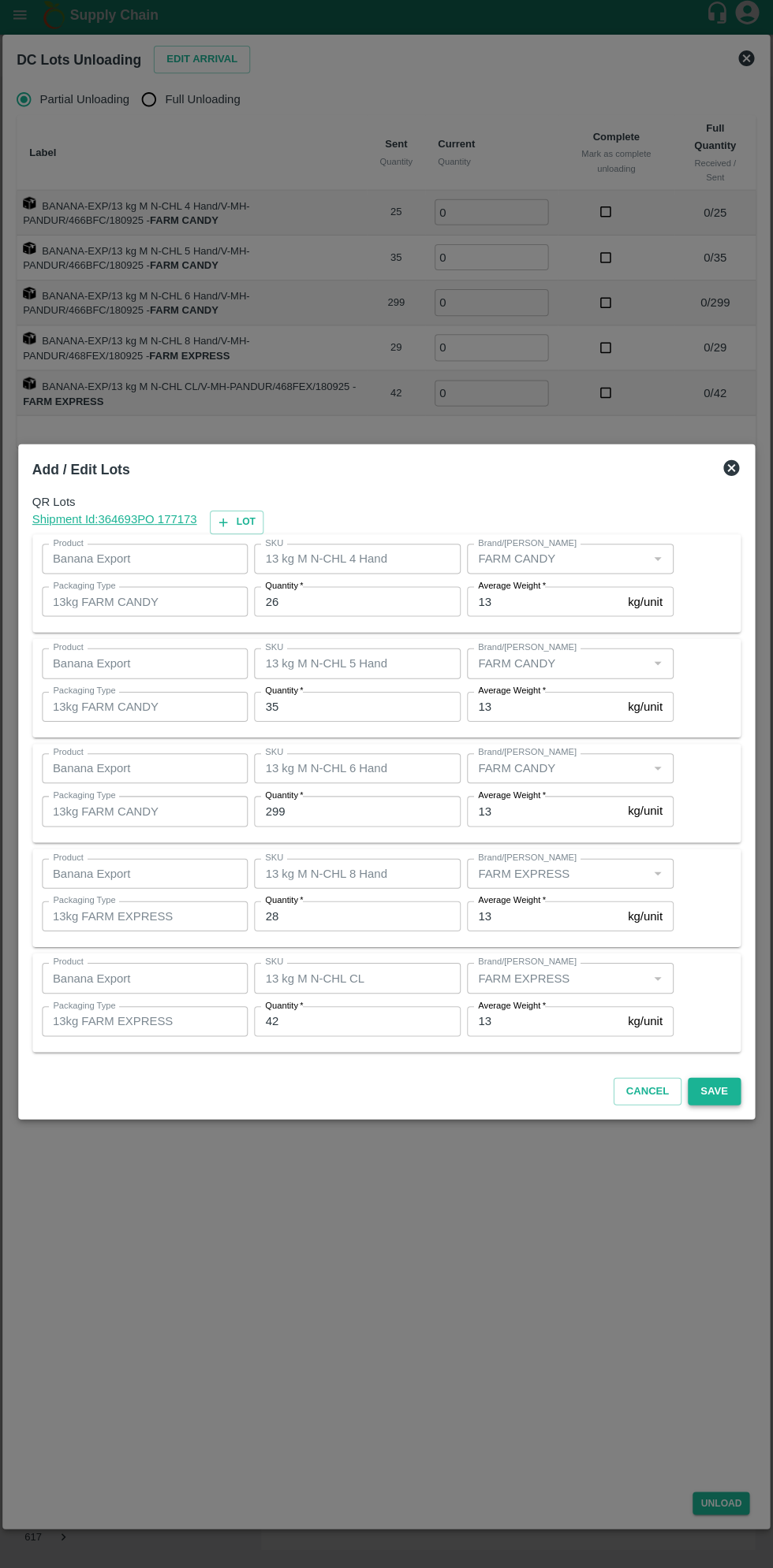
click at [713, 1093] on button "Save" at bounding box center [712, 1093] width 52 height 28
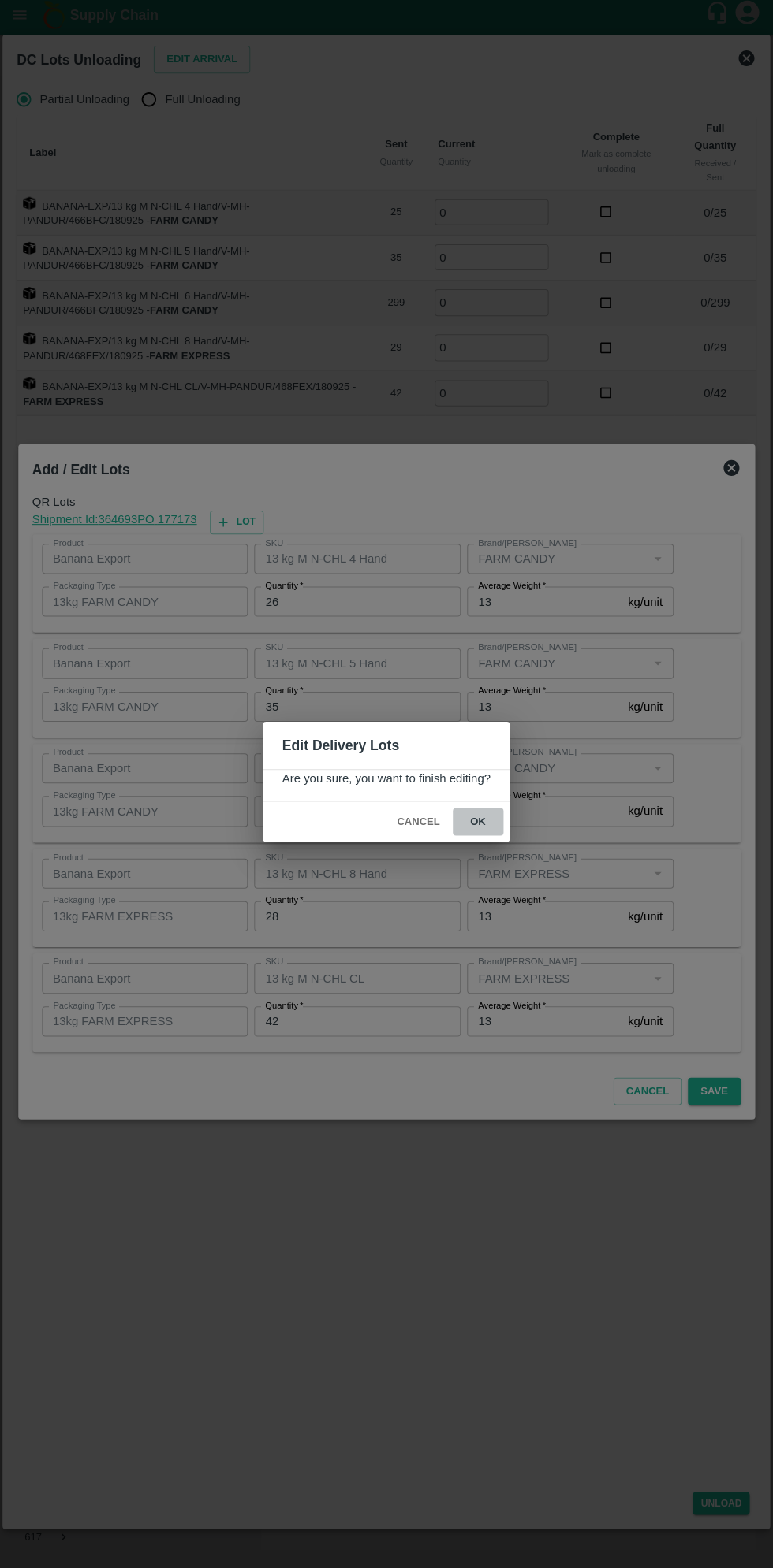
click at [476, 823] on button "ok" at bounding box center [478, 824] width 51 height 28
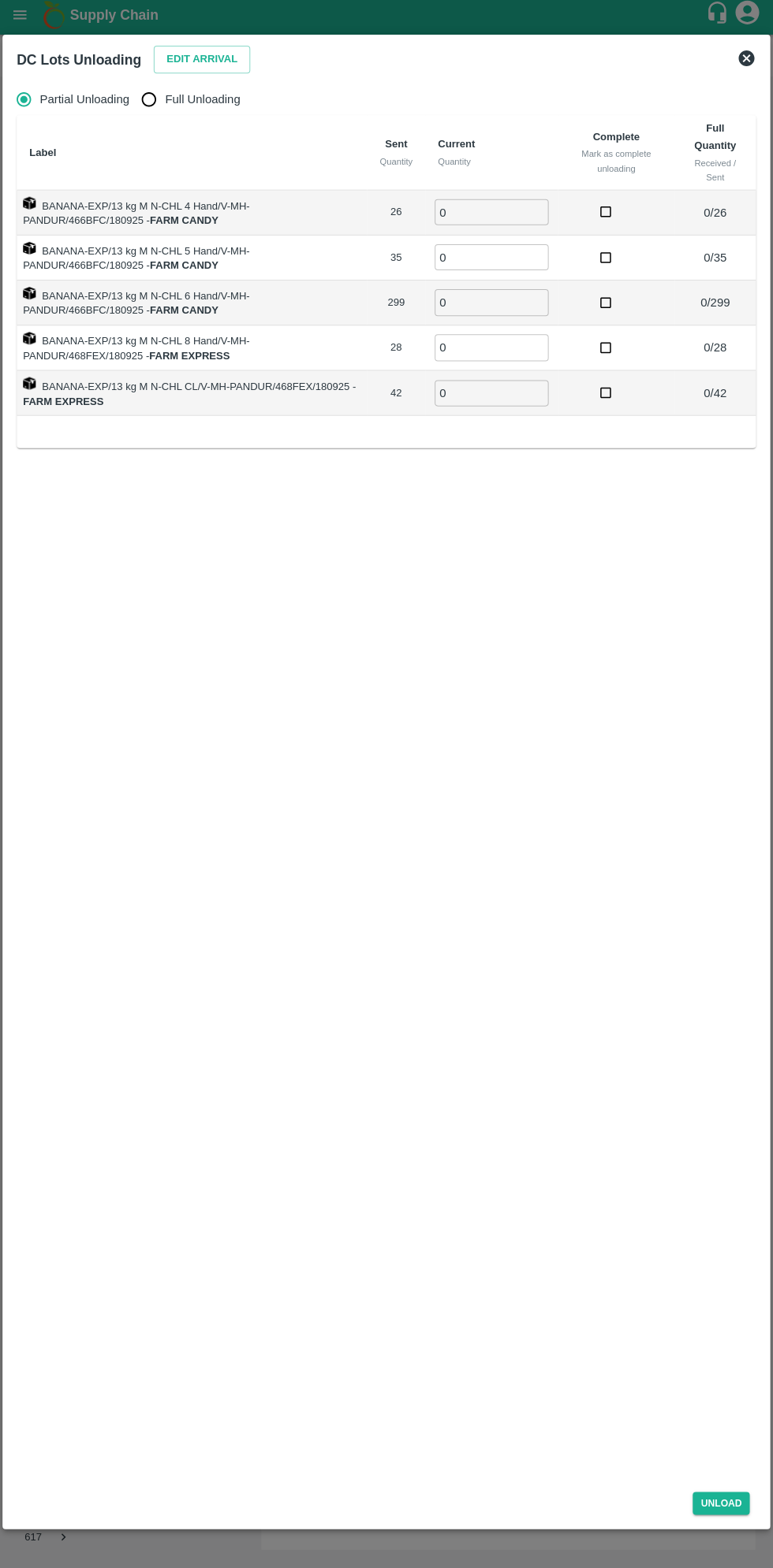
click at [165, 104] on input "Full Unloading" at bounding box center [150, 105] width 32 height 32
radio input "true"
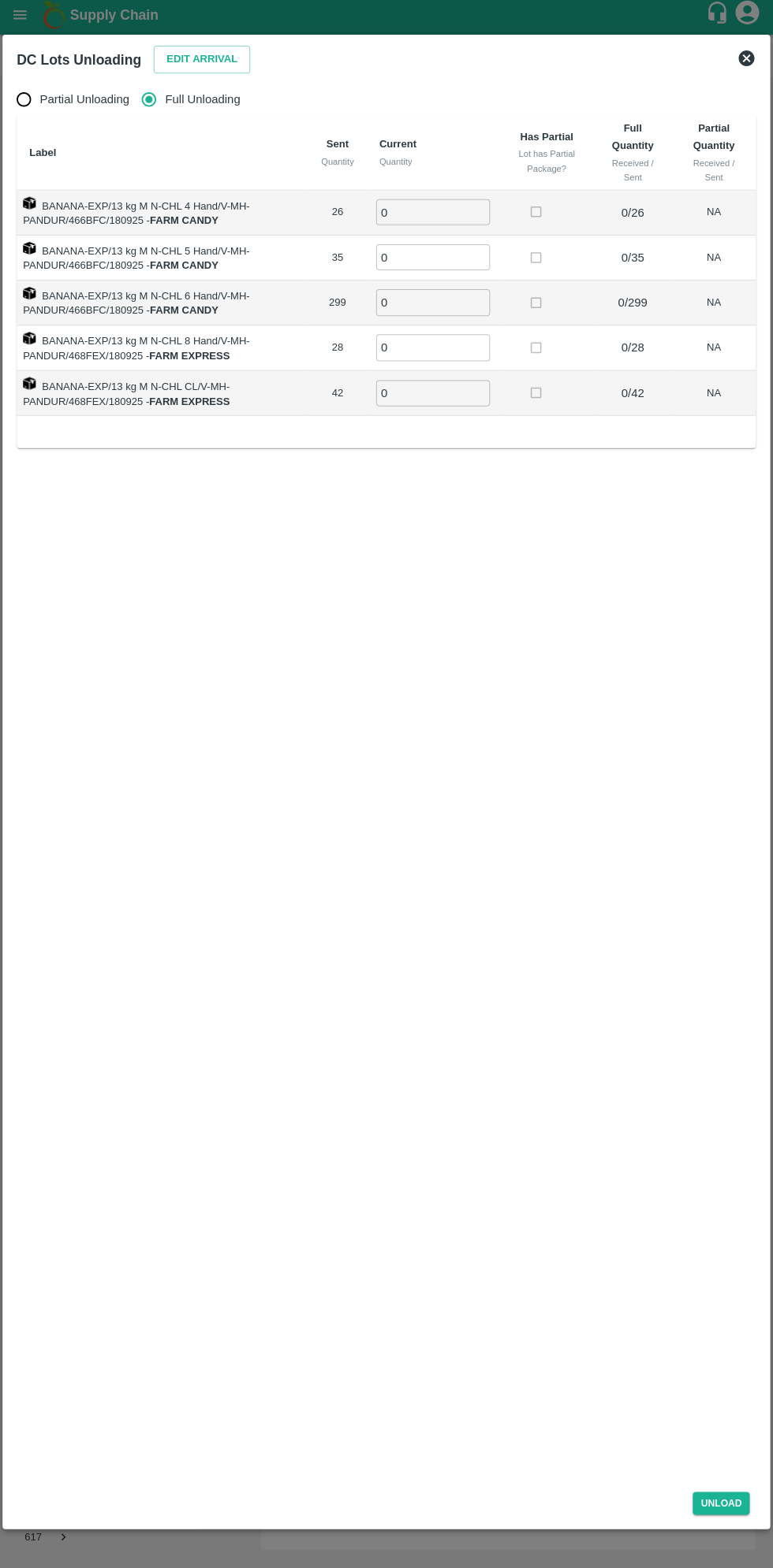
click at [441, 216] on input "0" at bounding box center [433, 216] width 114 height 26
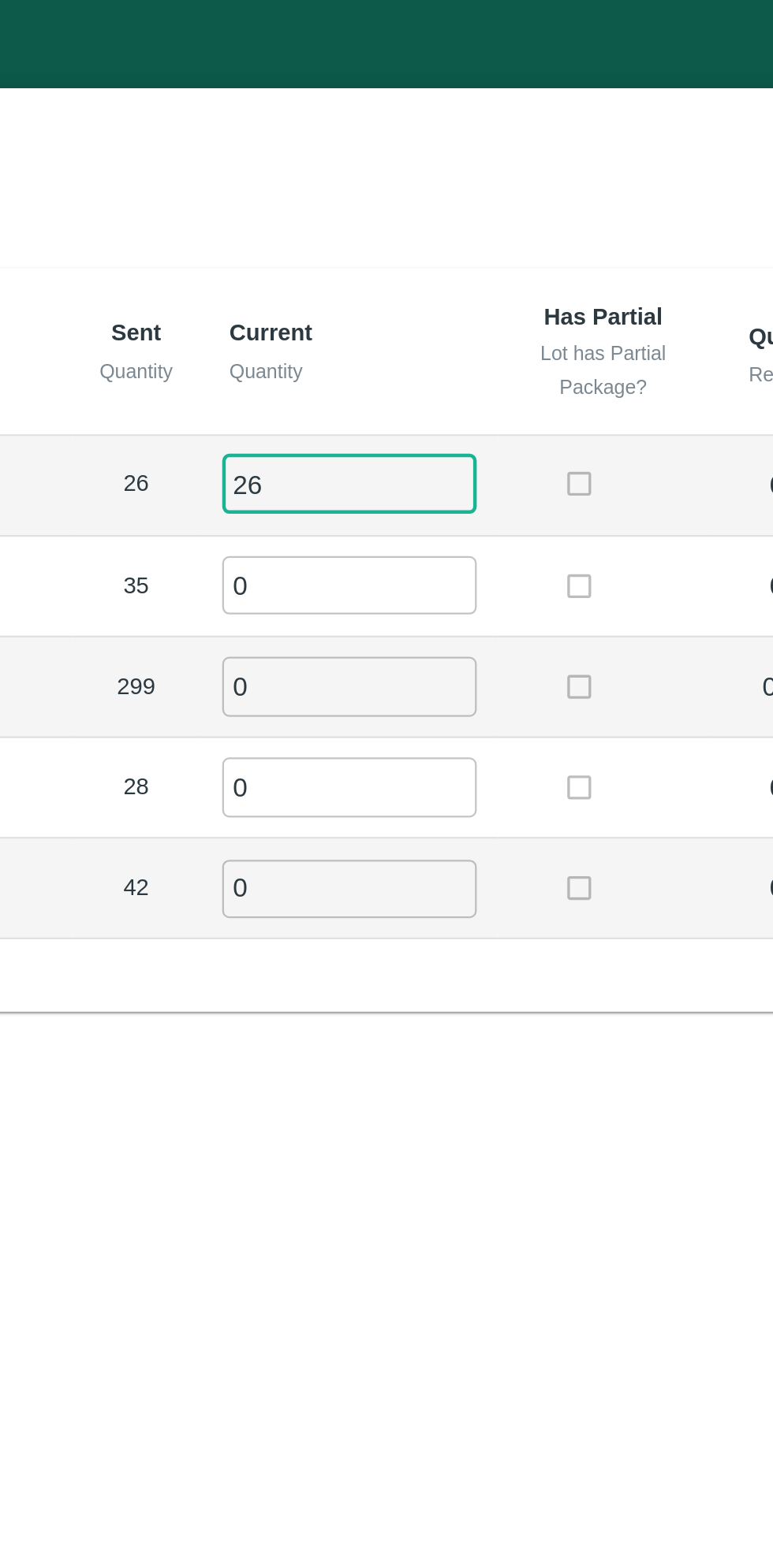
type input "26"
click at [412, 266] on input "0" at bounding box center [433, 261] width 114 height 26
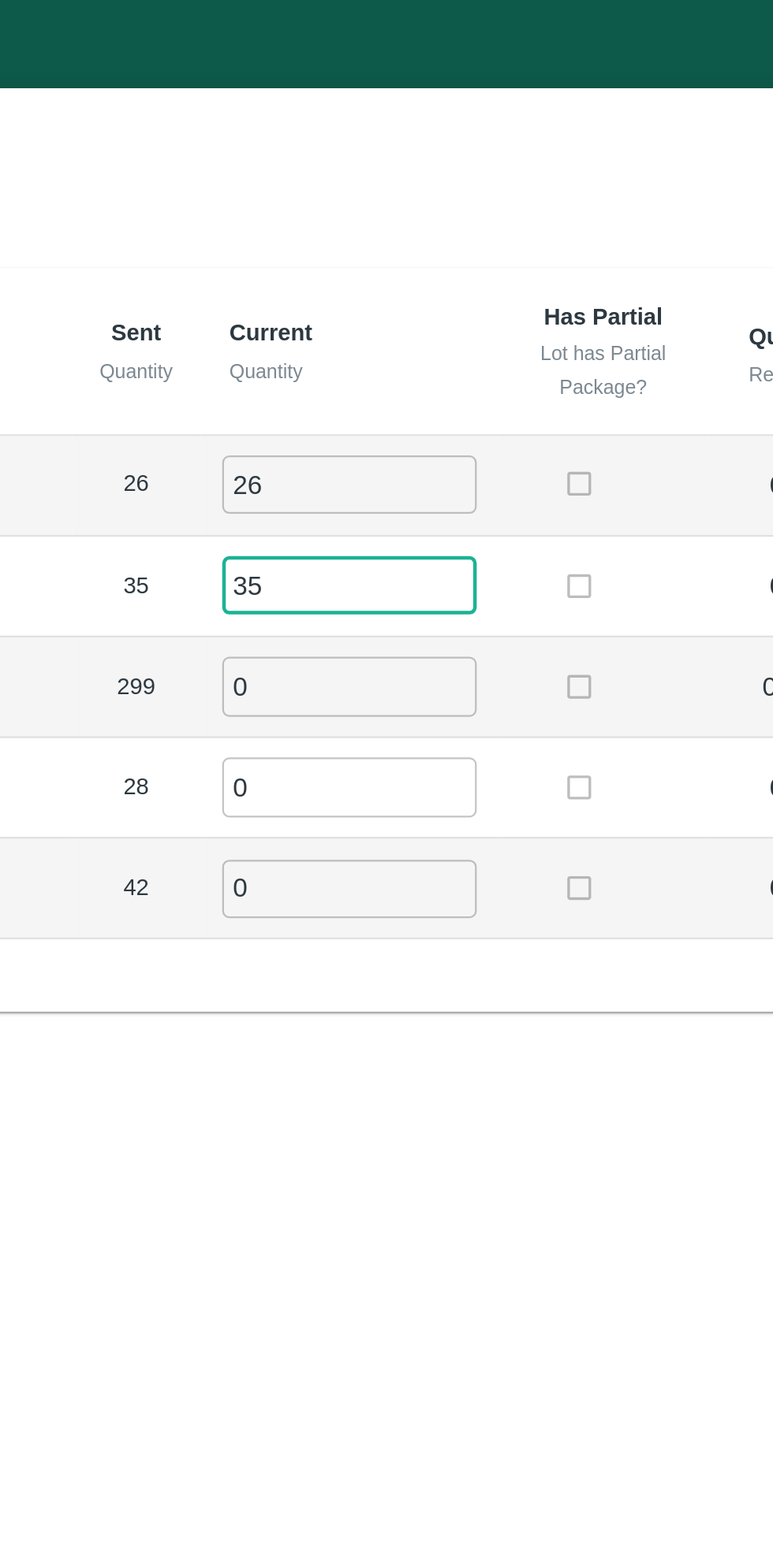
type input "35"
click at [415, 303] on input "0" at bounding box center [433, 306] width 114 height 26
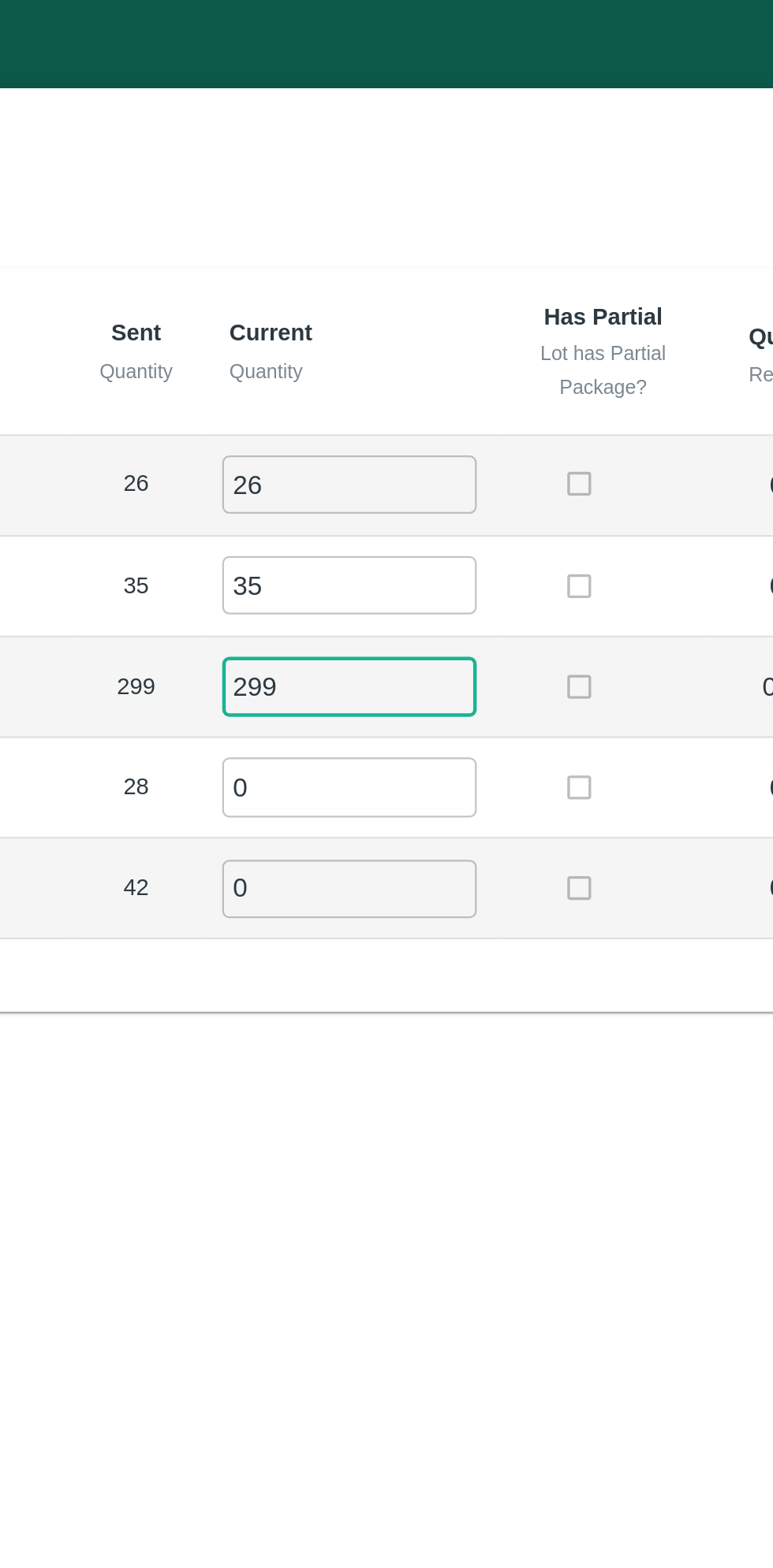
type input "299"
click at [418, 351] on input "0" at bounding box center [433, 351] width 114 height 26
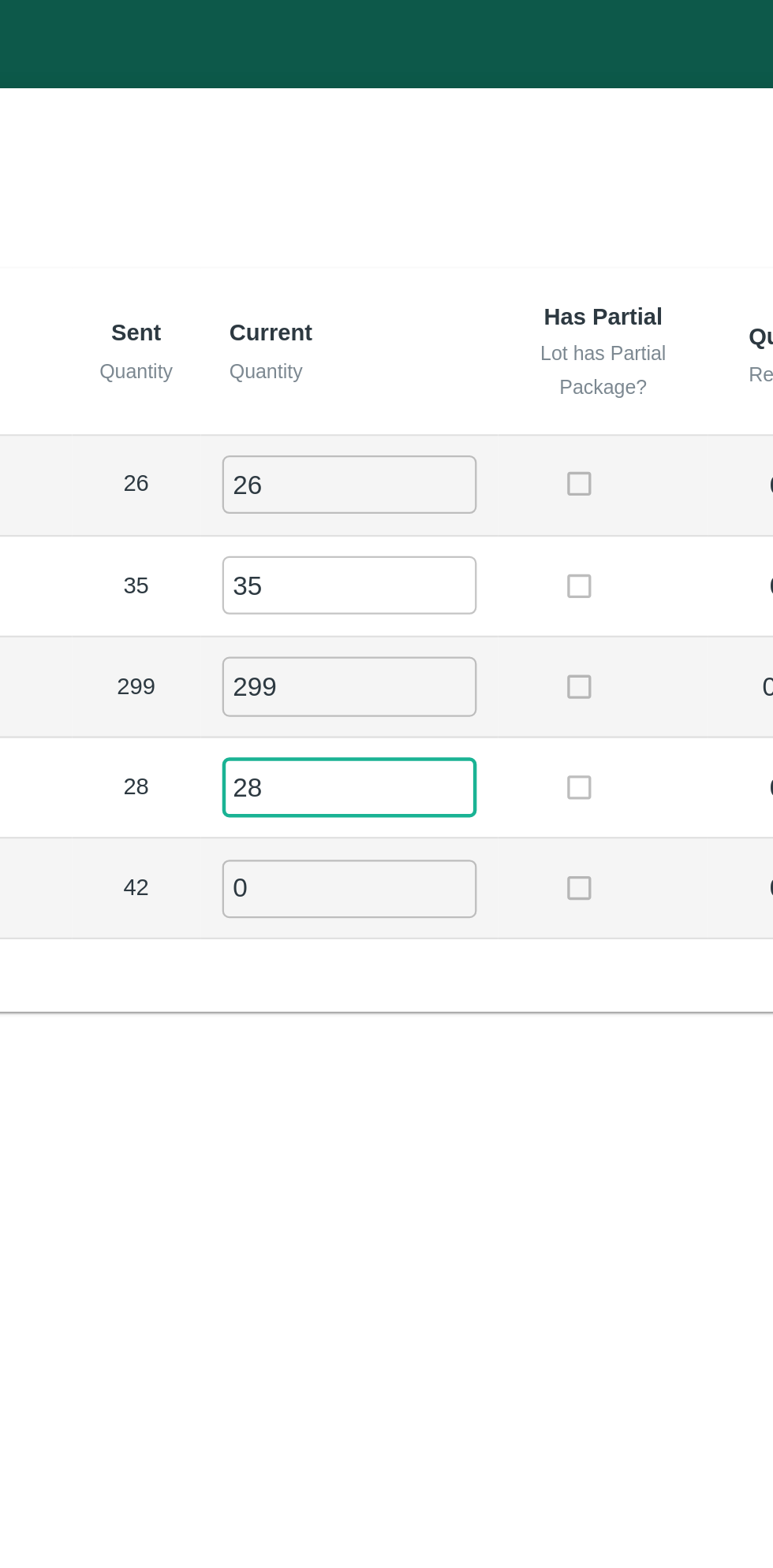
type input "28"
click at [416, 396] on input "0" at bounding box center [433, 397] width 114 height 26
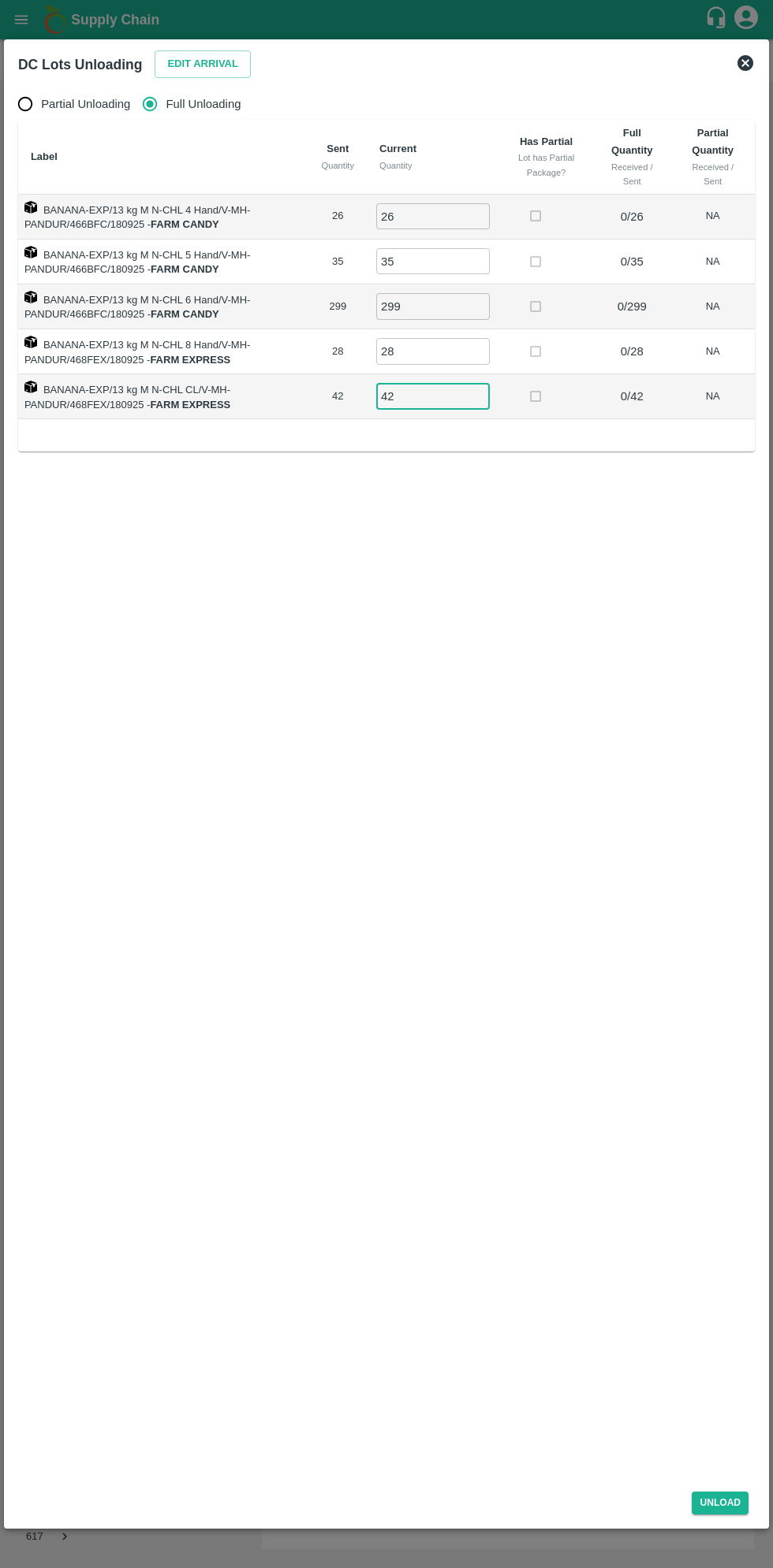
type input "42"
click at [735, 1520] on div "Unload" at bounding box center [386, 1500] width 749 height 42
click at [730, 1511] on button "Unload" at bounding box center [719, 1502] width 57 height 23
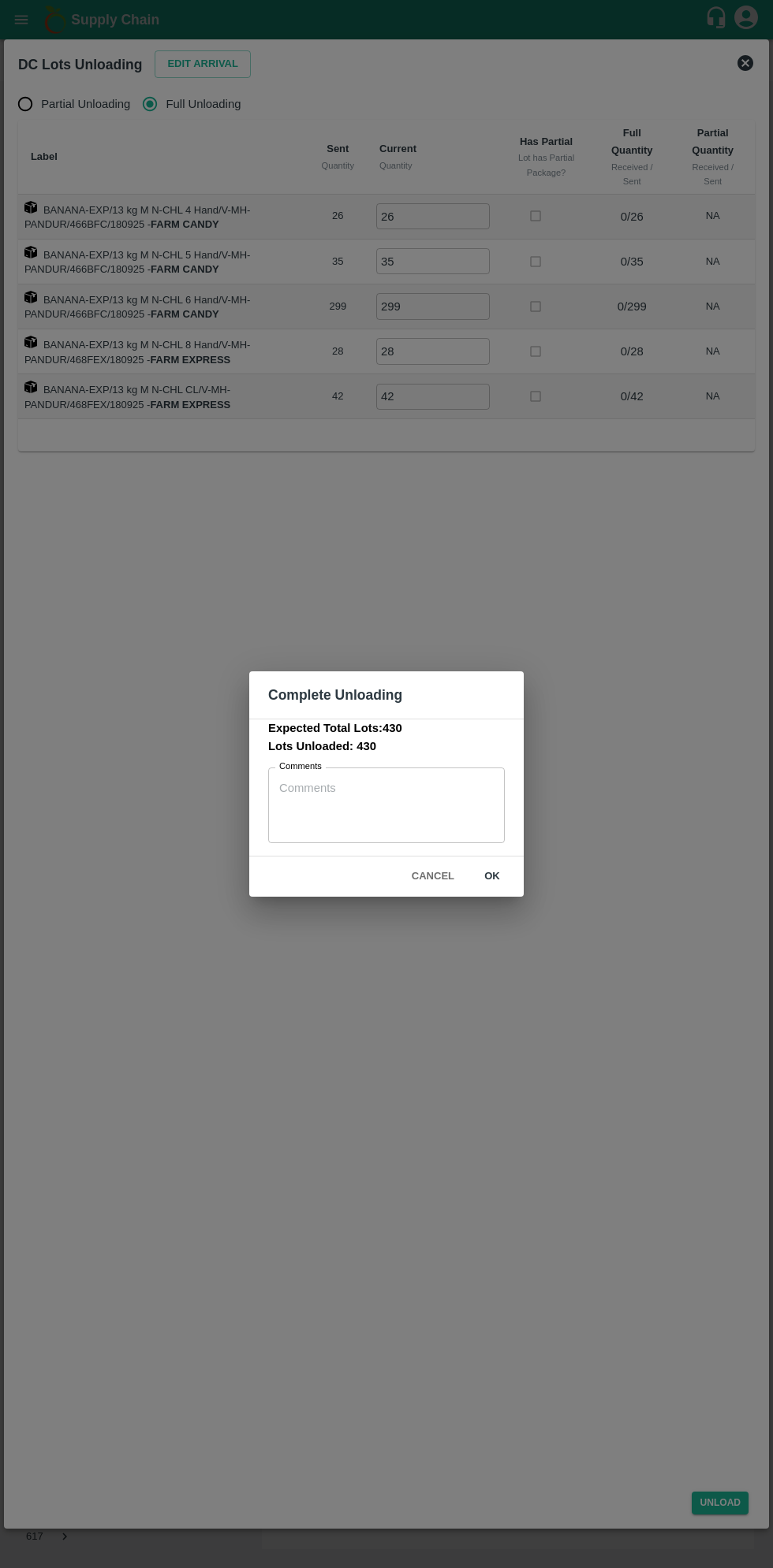
click at [492, 876] on button "ok" at bounding box center [492, 877] width 51 height 28
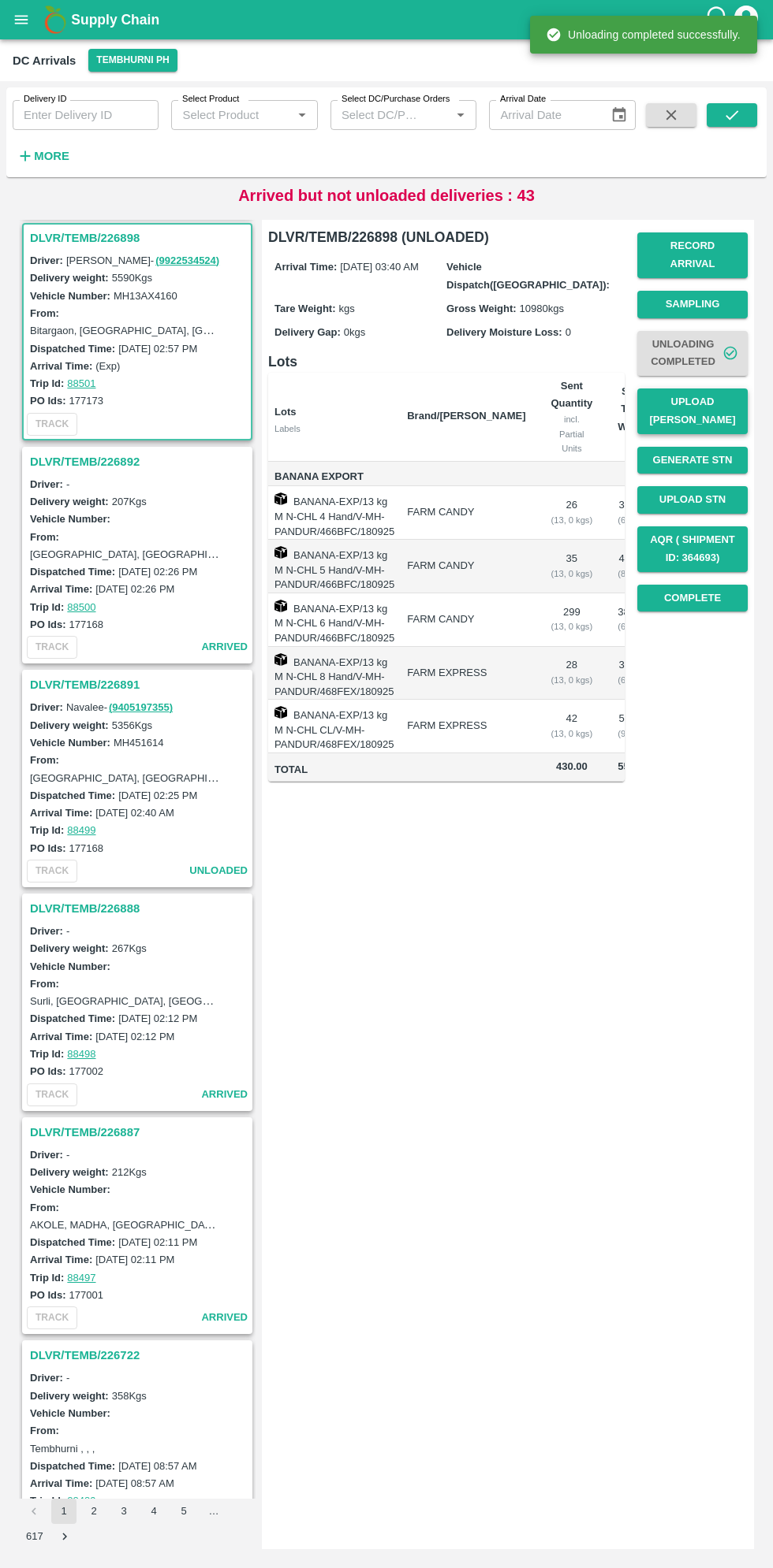
click at [732, 396] on button "Upload [PERSON_NAME]" at bounding box center [692, 412] width 111 height 46
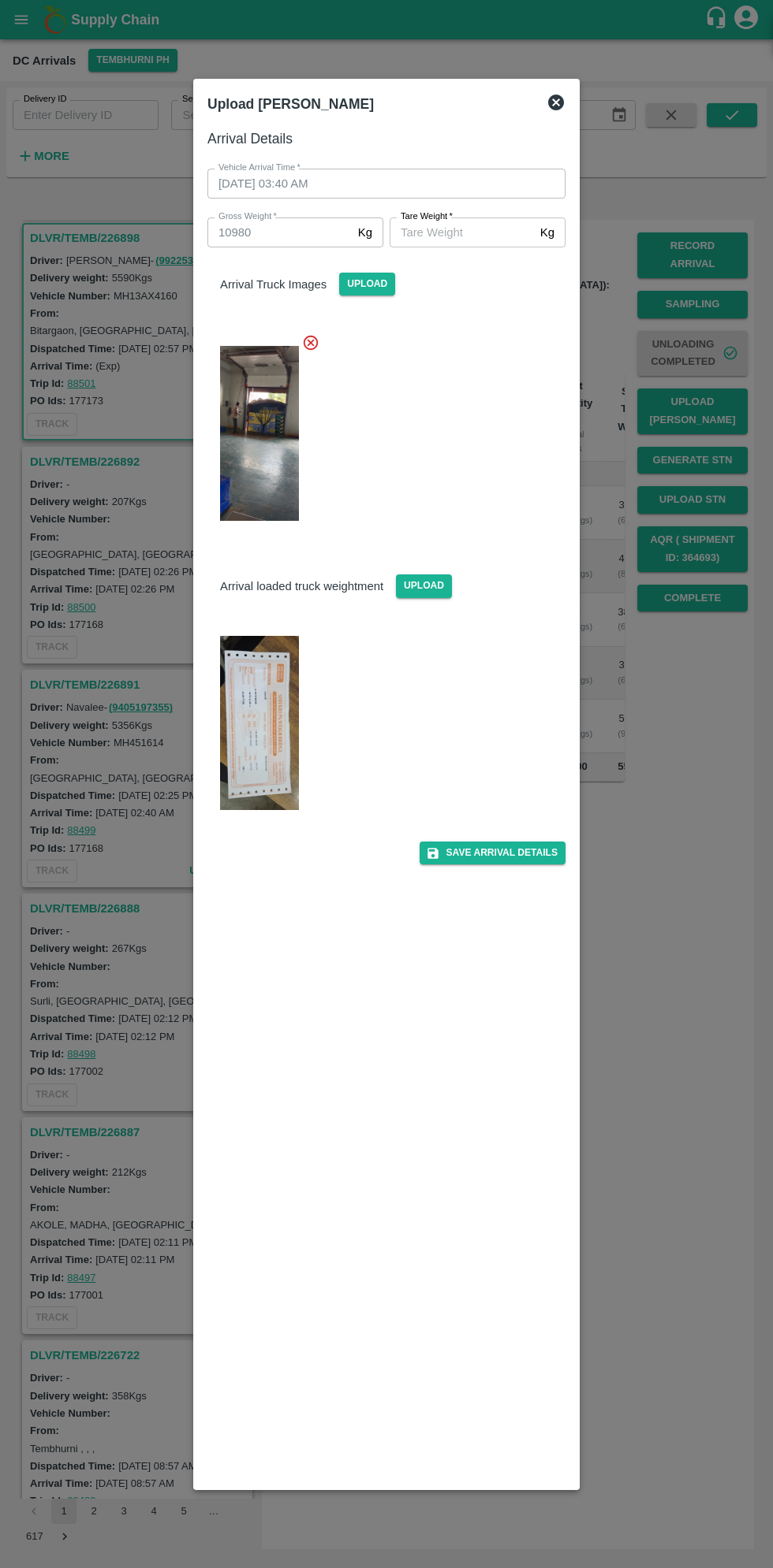
click at [278, 714] on img at bounding box center [259, 723] width 79 height 174
click at [452, 234] on input "[PERSON_NAME]   *" at bounding box center [461, 232] width 145 height 30
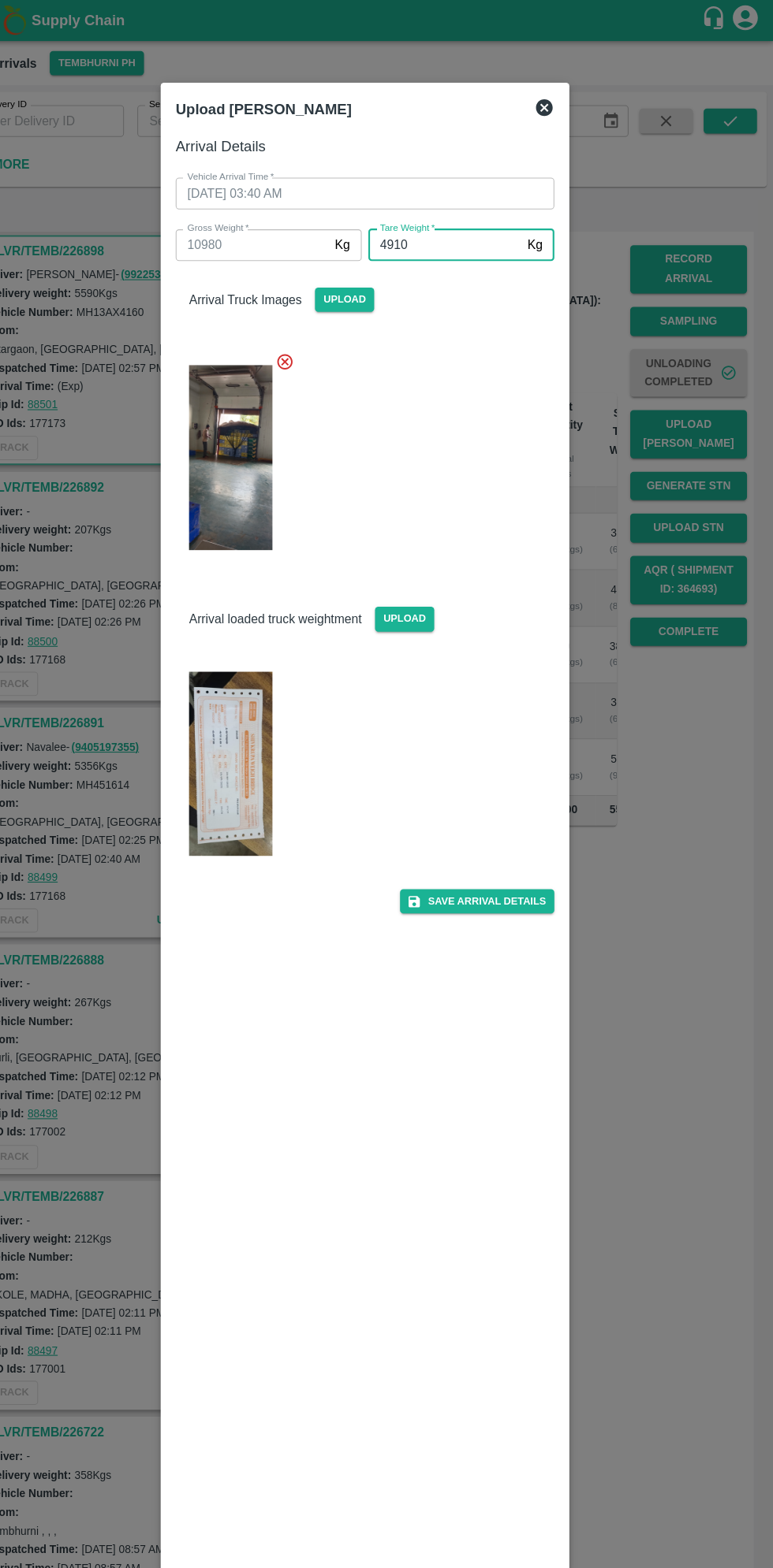
scroll to position [0, 0]
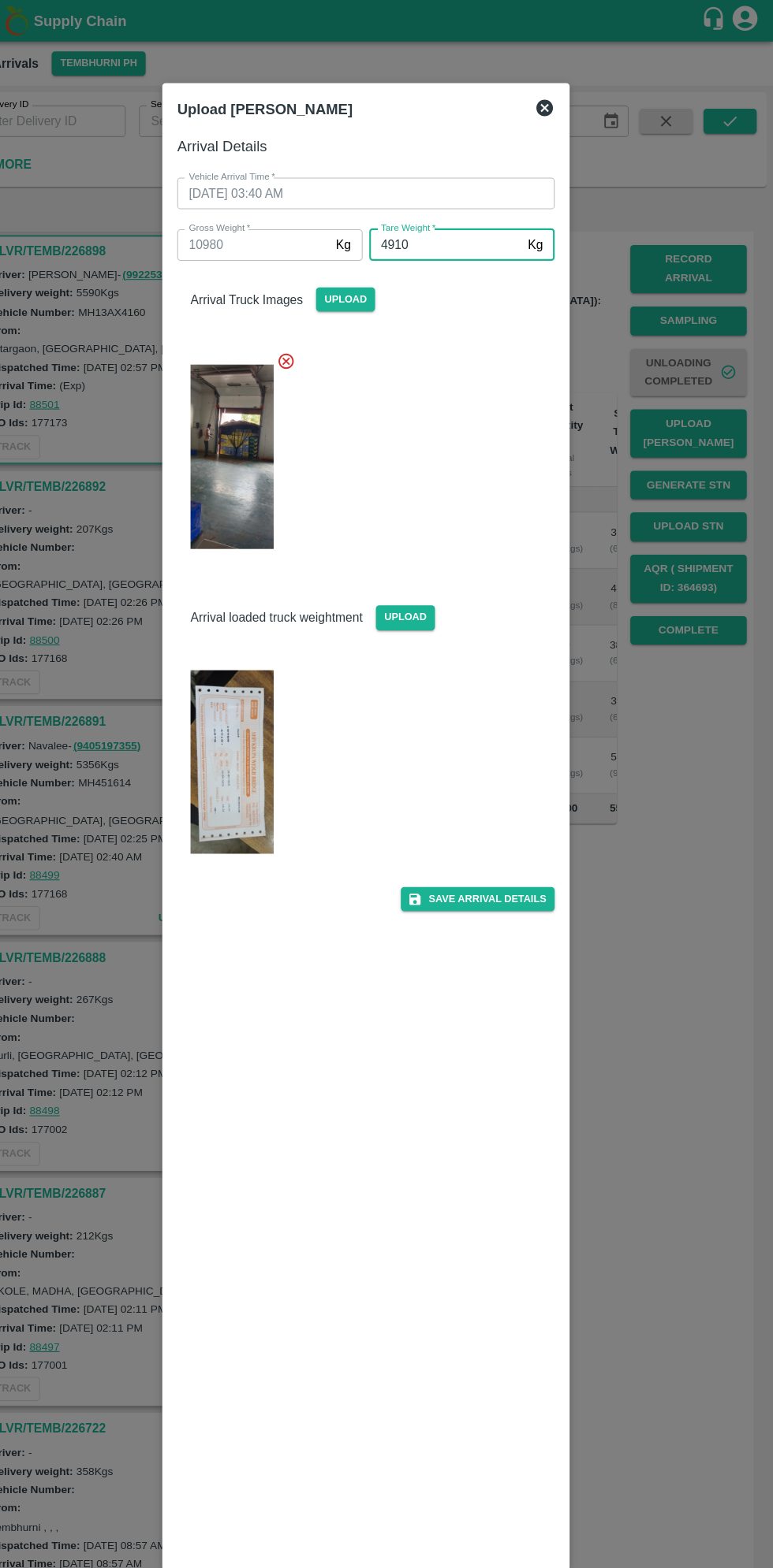
type input "4910"
click at [274, 730] on img at bounding box center [259, 723] width 79 height 174
click at [524, 852] on button "Save Arrival Details" at bounding box center [493, 852] width 146 height 23
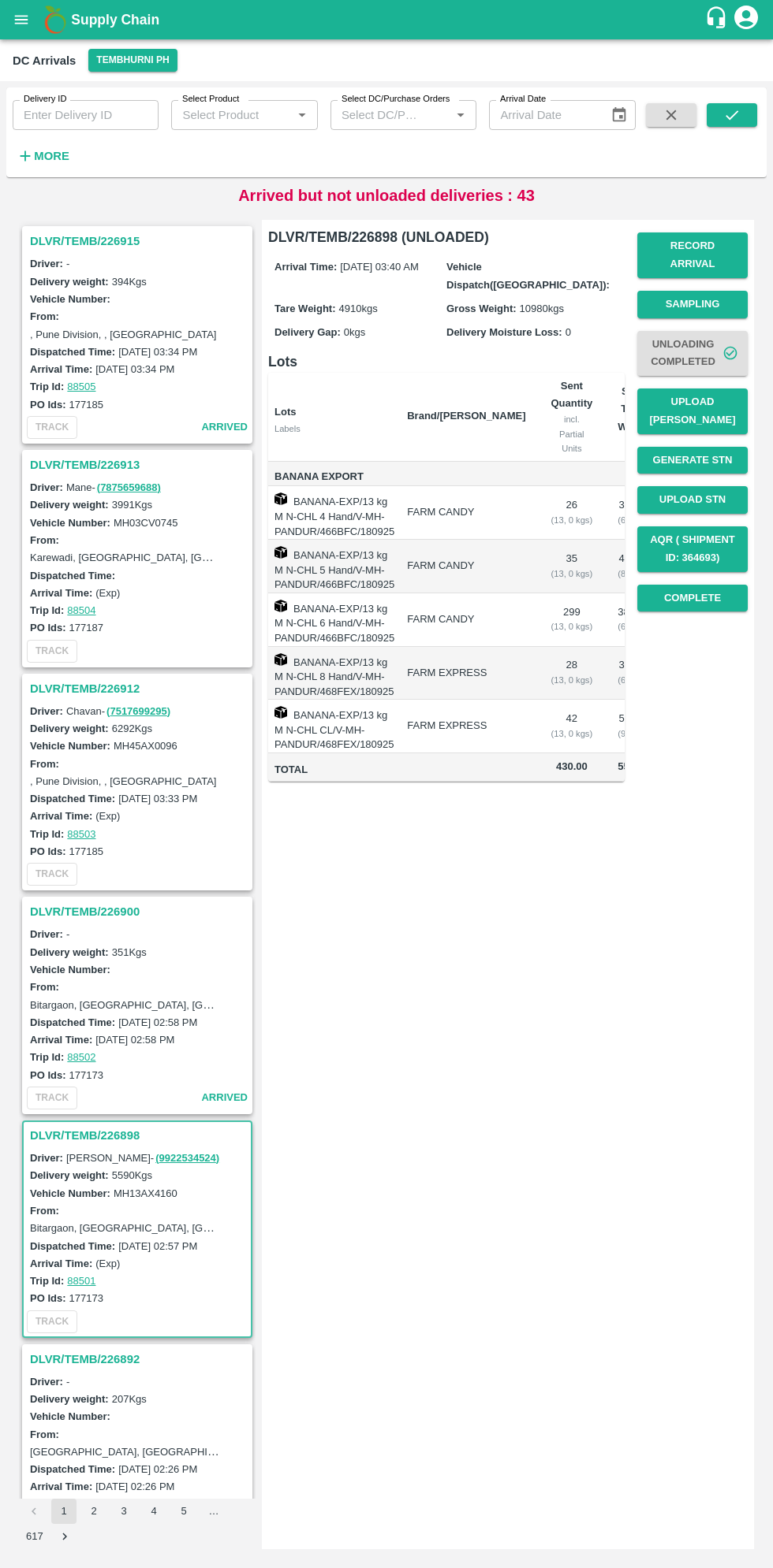
click at [68, 471] on h3 "DLVR/TEMB/226913" at bounding box center [140, 465] width 219 height 21
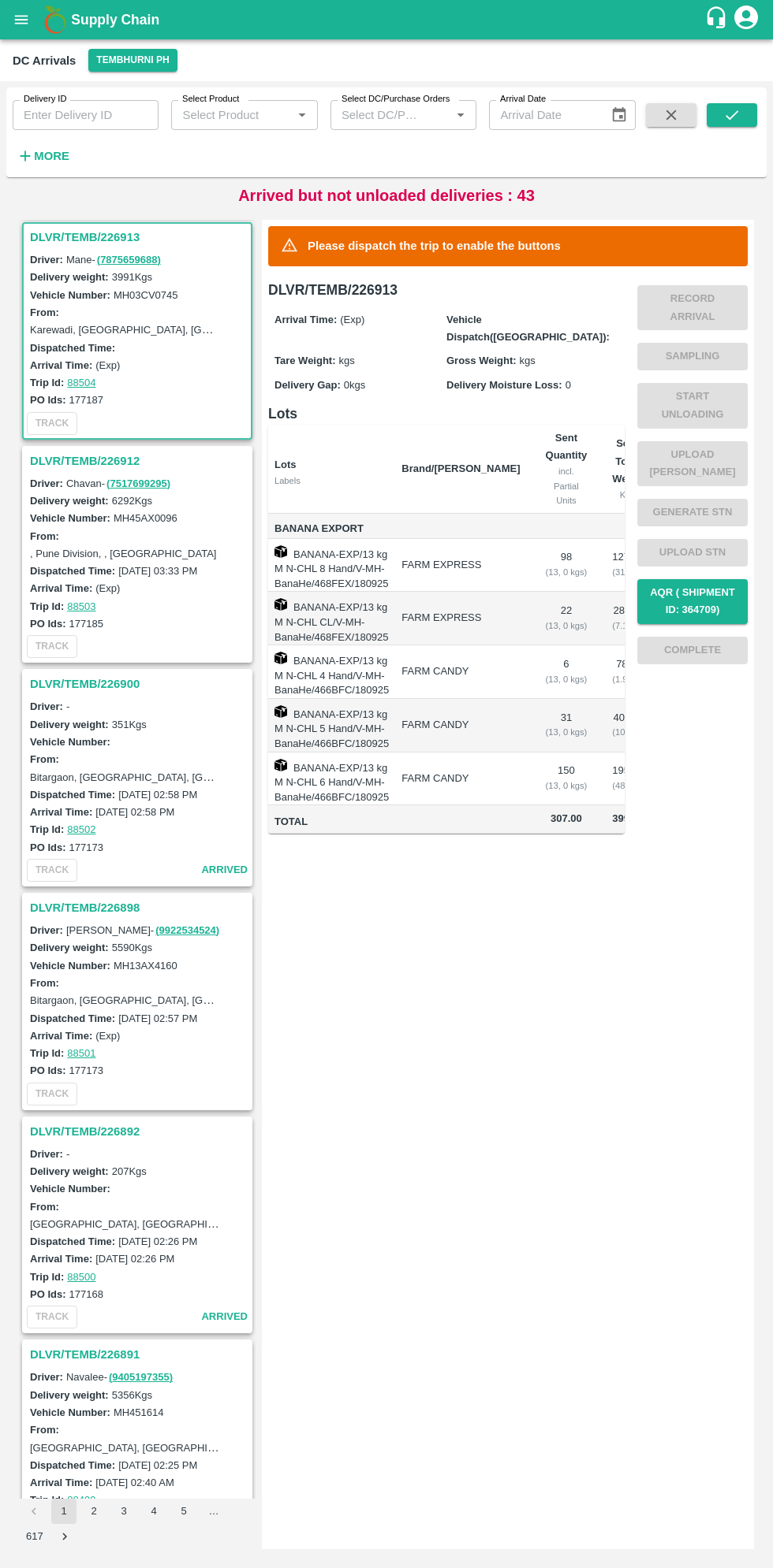
scroll to position [228, 0]
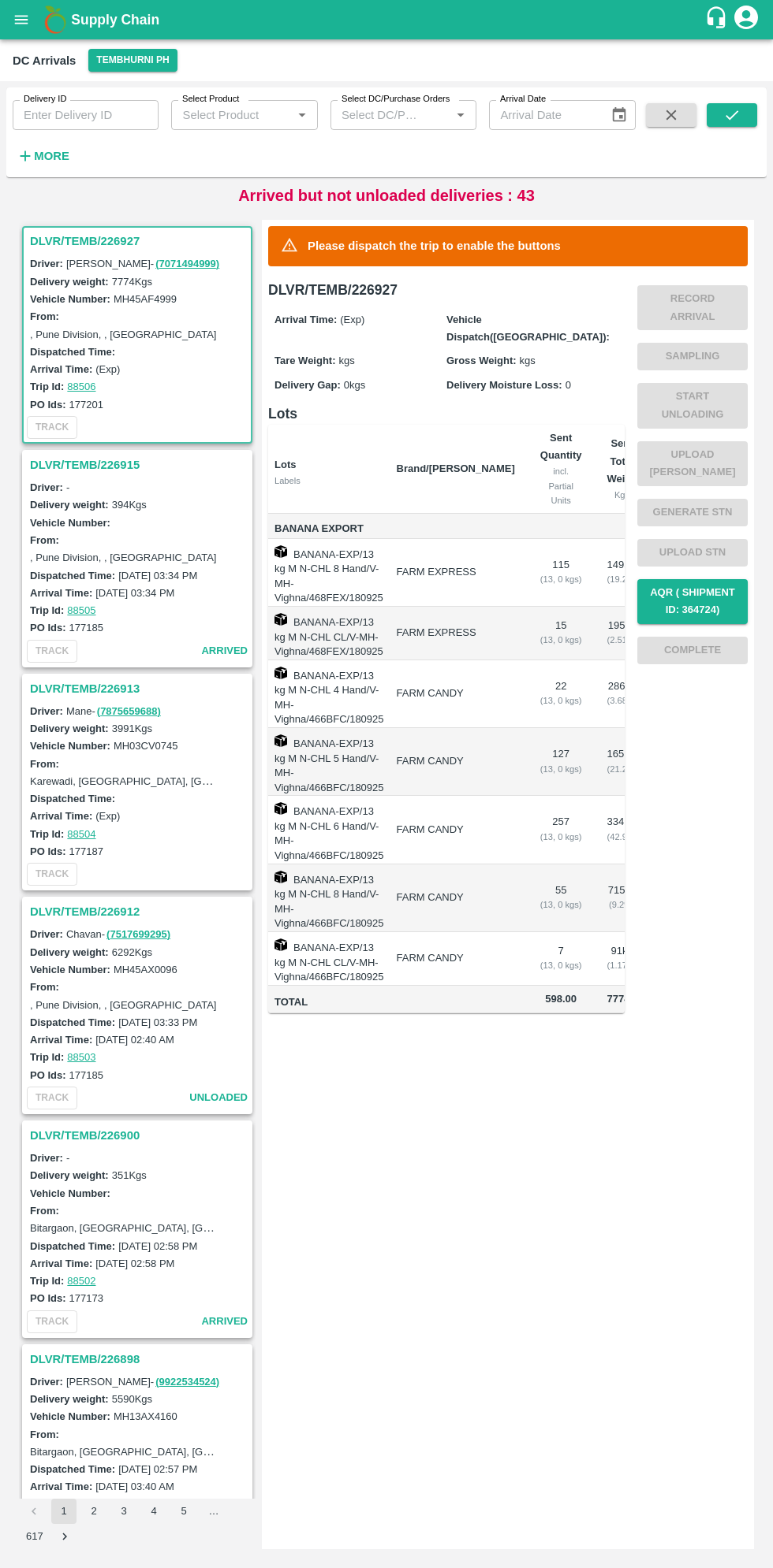
click at [97, 709] on link "( 7875659688 )" at bounding box center [129, 711] width 64 height 12
click at [68, 690] on h3 "DLVR/TEMB/226913" at bounding box center [140, 689] width 219 height 21
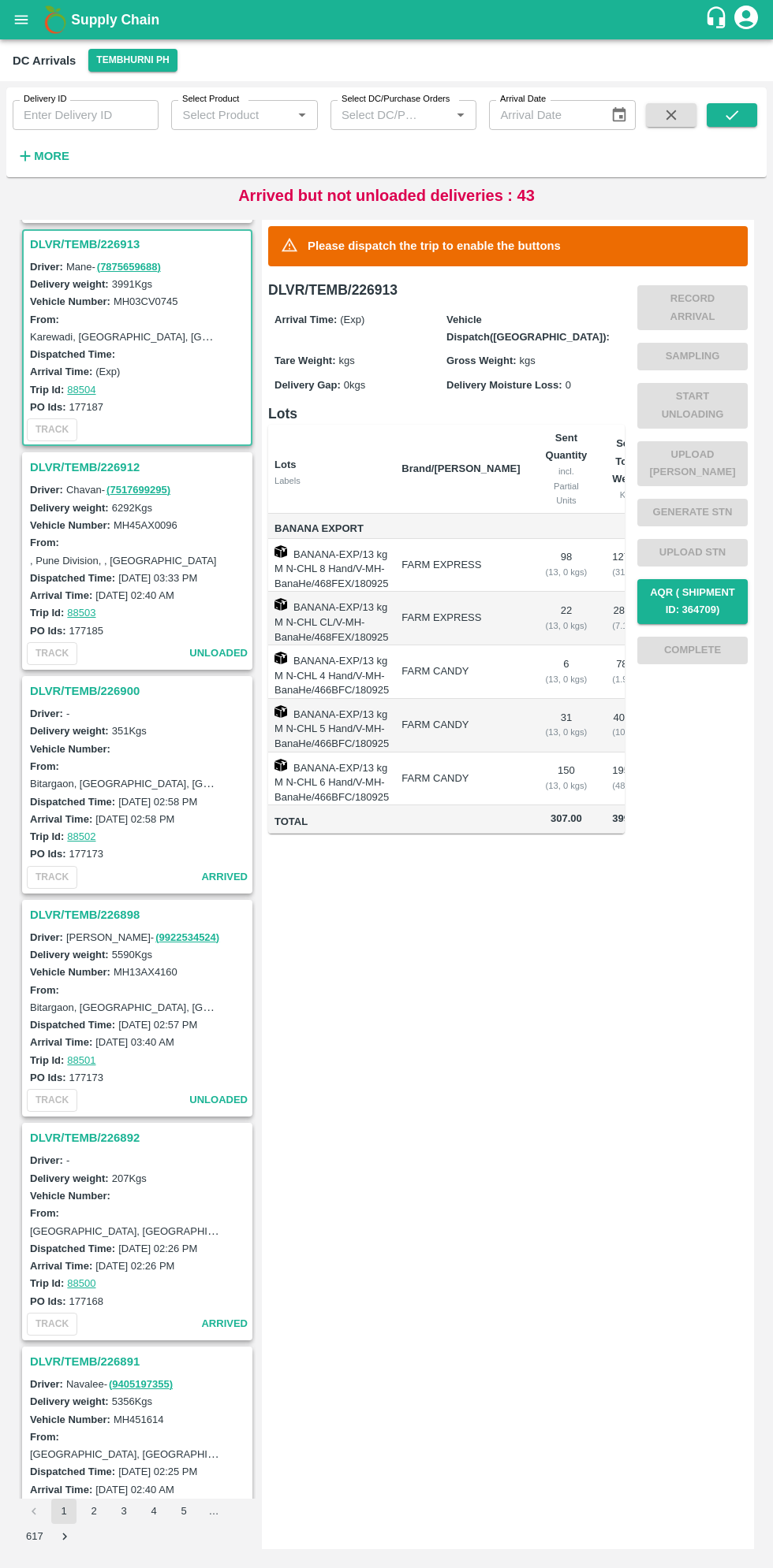
scroll to position [452, 0]
